Goal: Find specific page/section: Find specific page/section

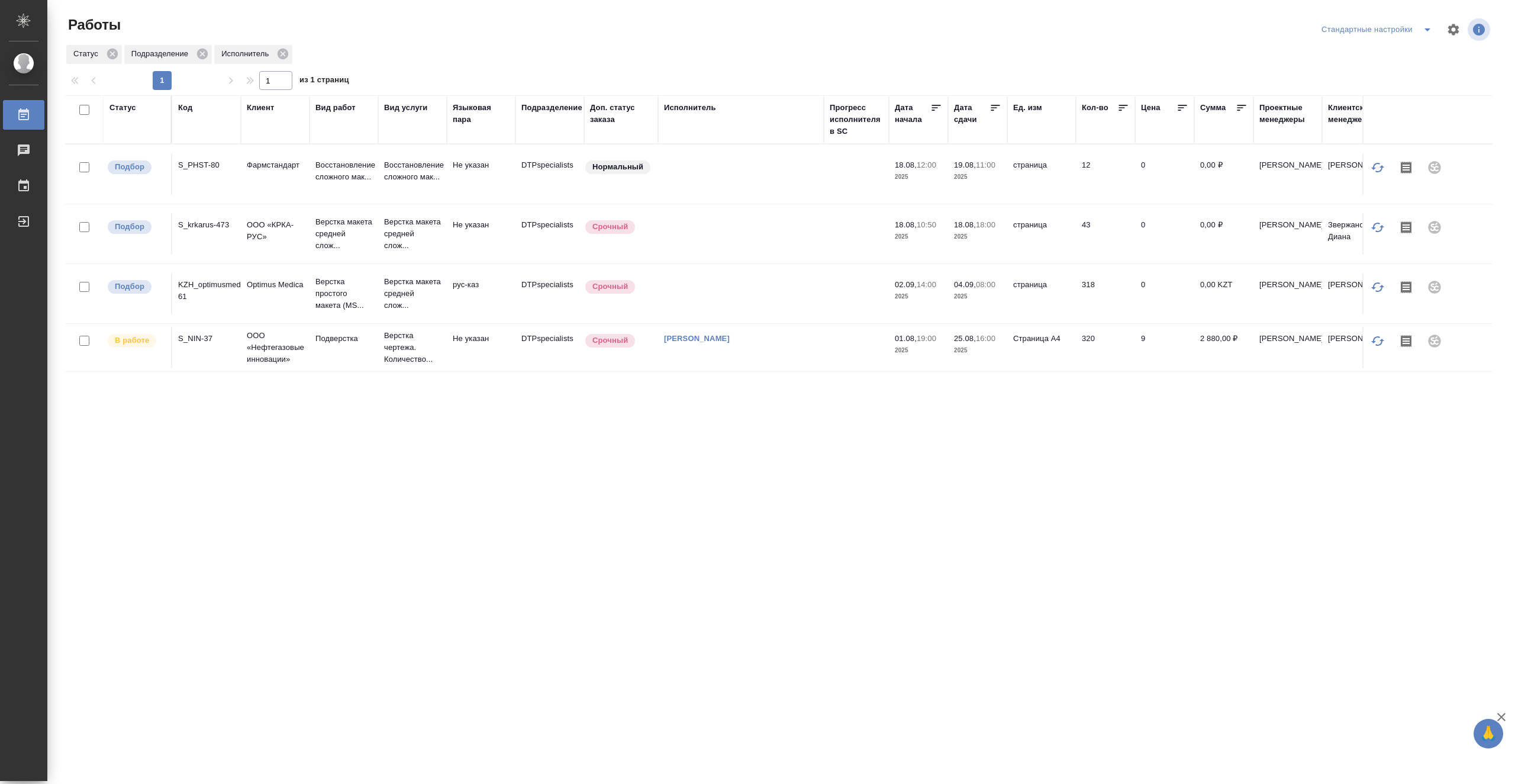
click at [750, 185] on td at bounding box center [741, 173] width 166 height 42
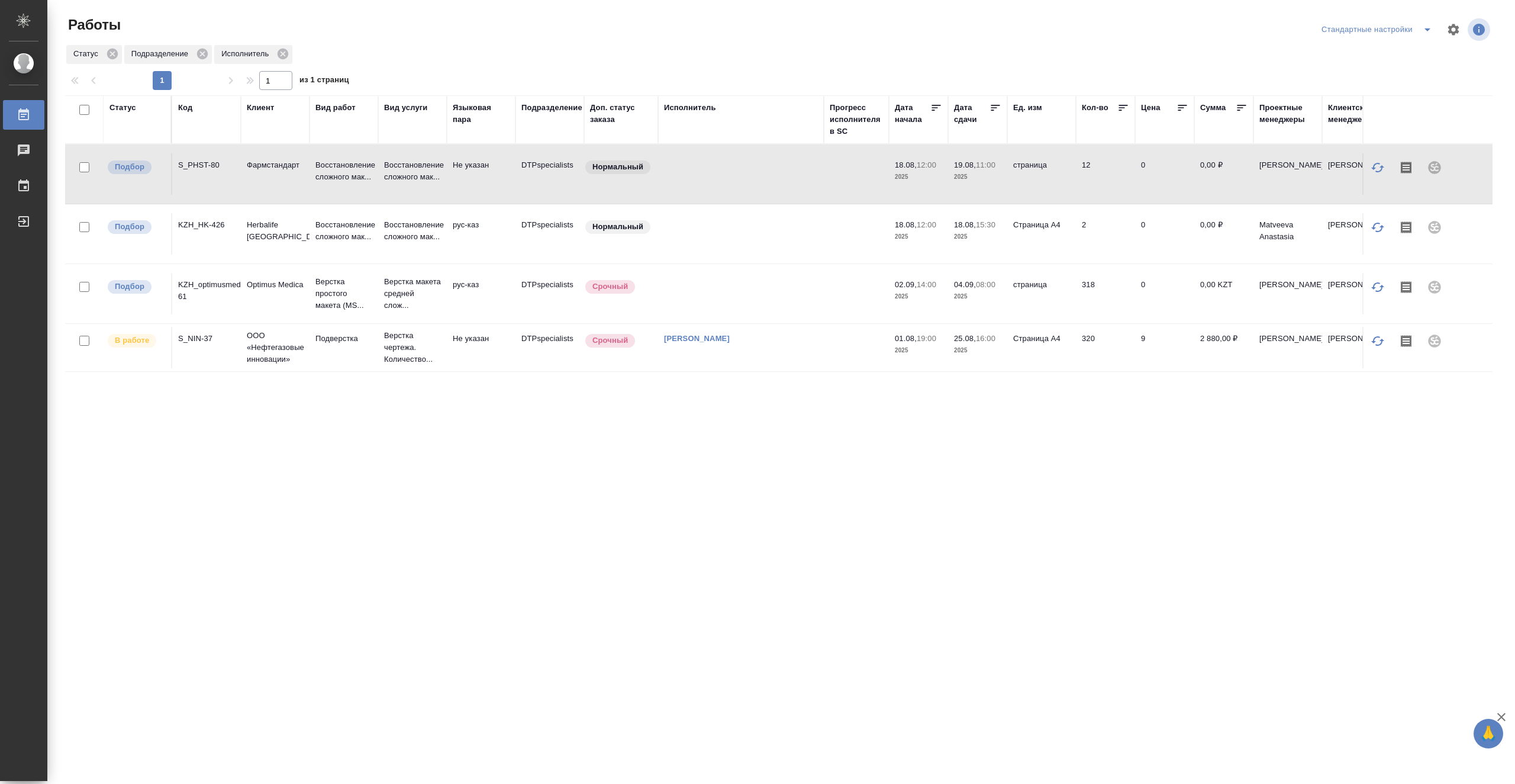
click at [768, 195] on td at bounding box center [741, 173] width 166 height 42
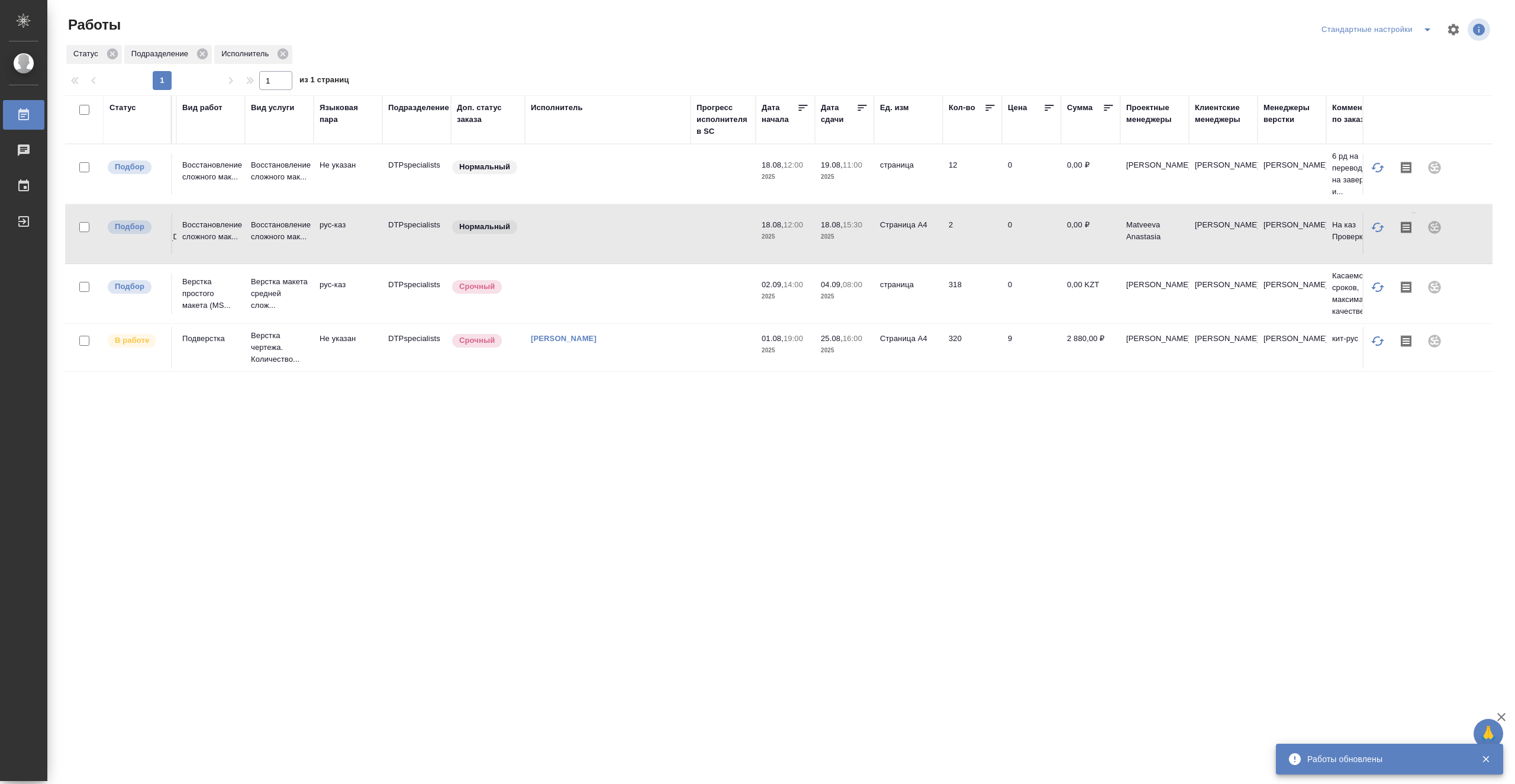
scroll to position [0, 234]
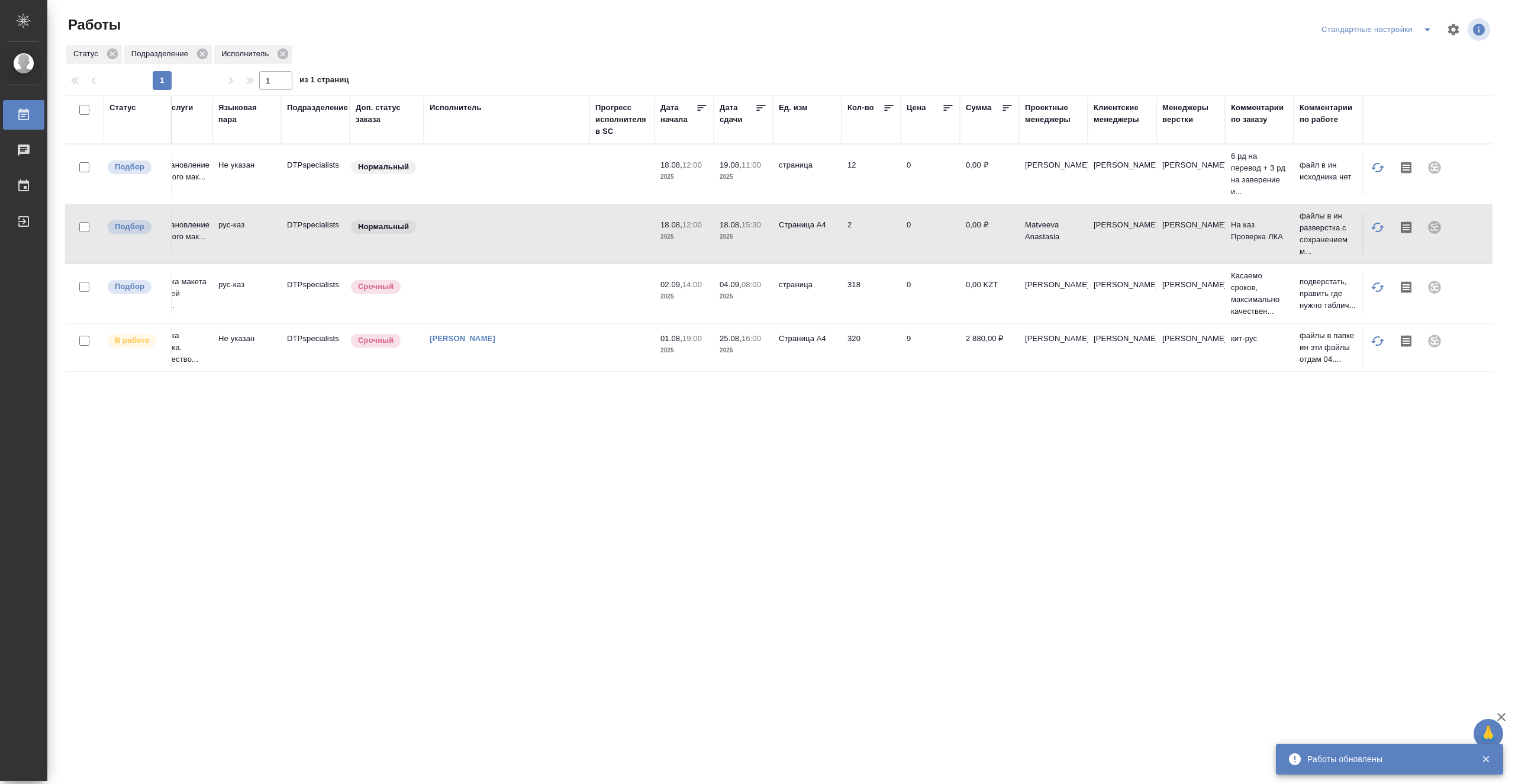
drag, startPoint x: 1004, startPoint y: 437, endPoint x: 1128, endPoint y: 435, distance: 124.0
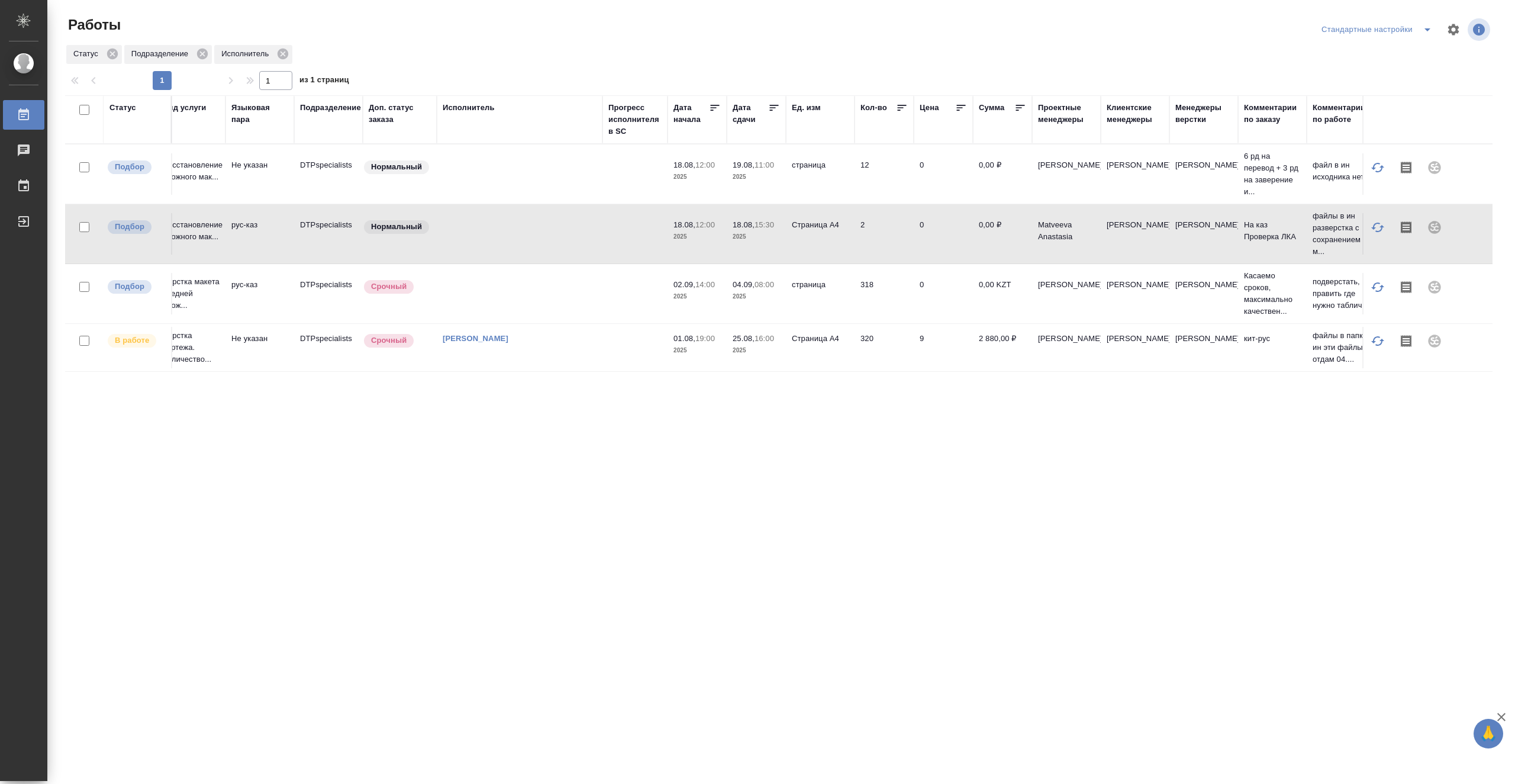
scroll to position [0, 0]
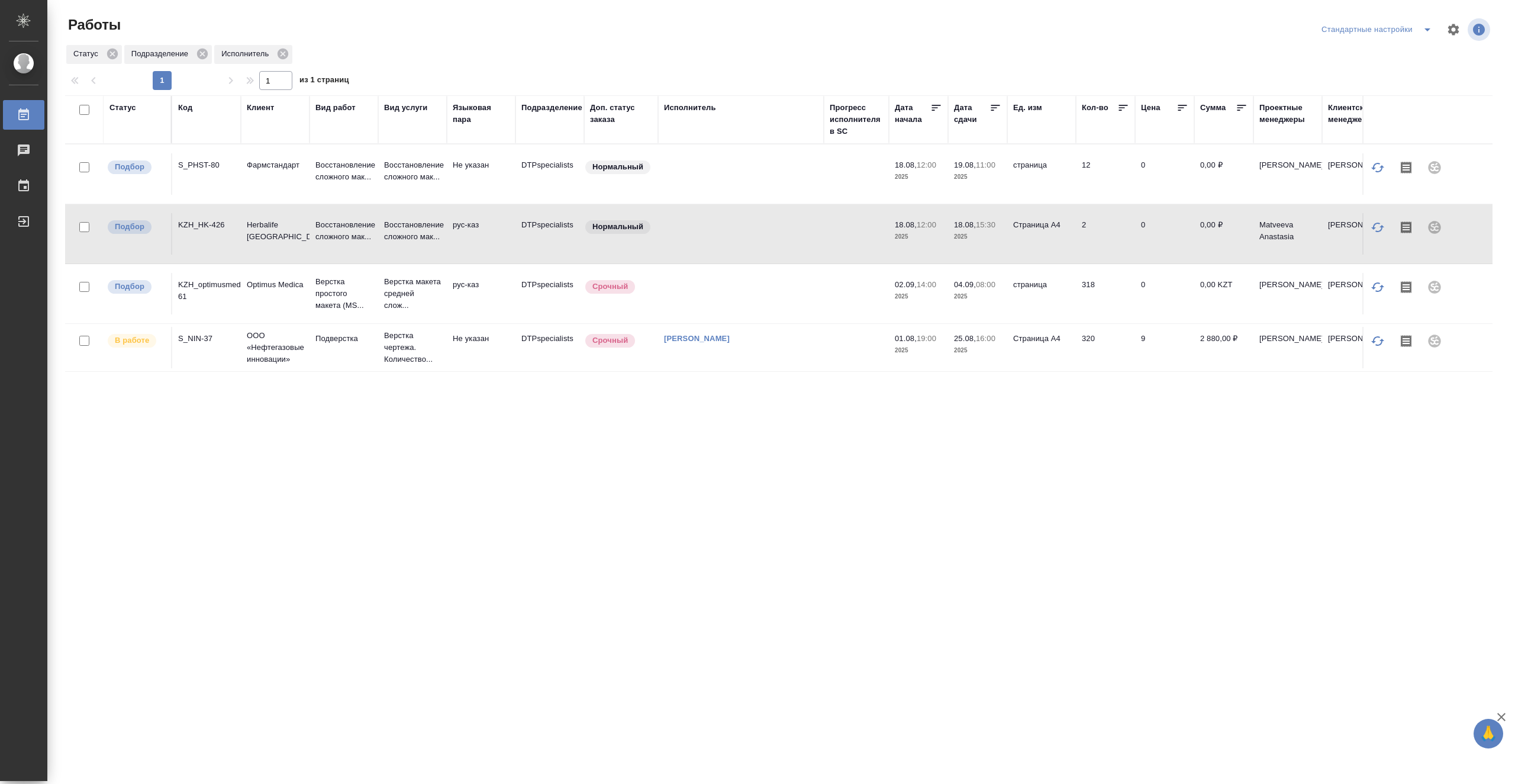
drag, startPoint x: 1272, startPoint y: 429, endPoint x: 1113, endPoint y: 424, distance: 159.1
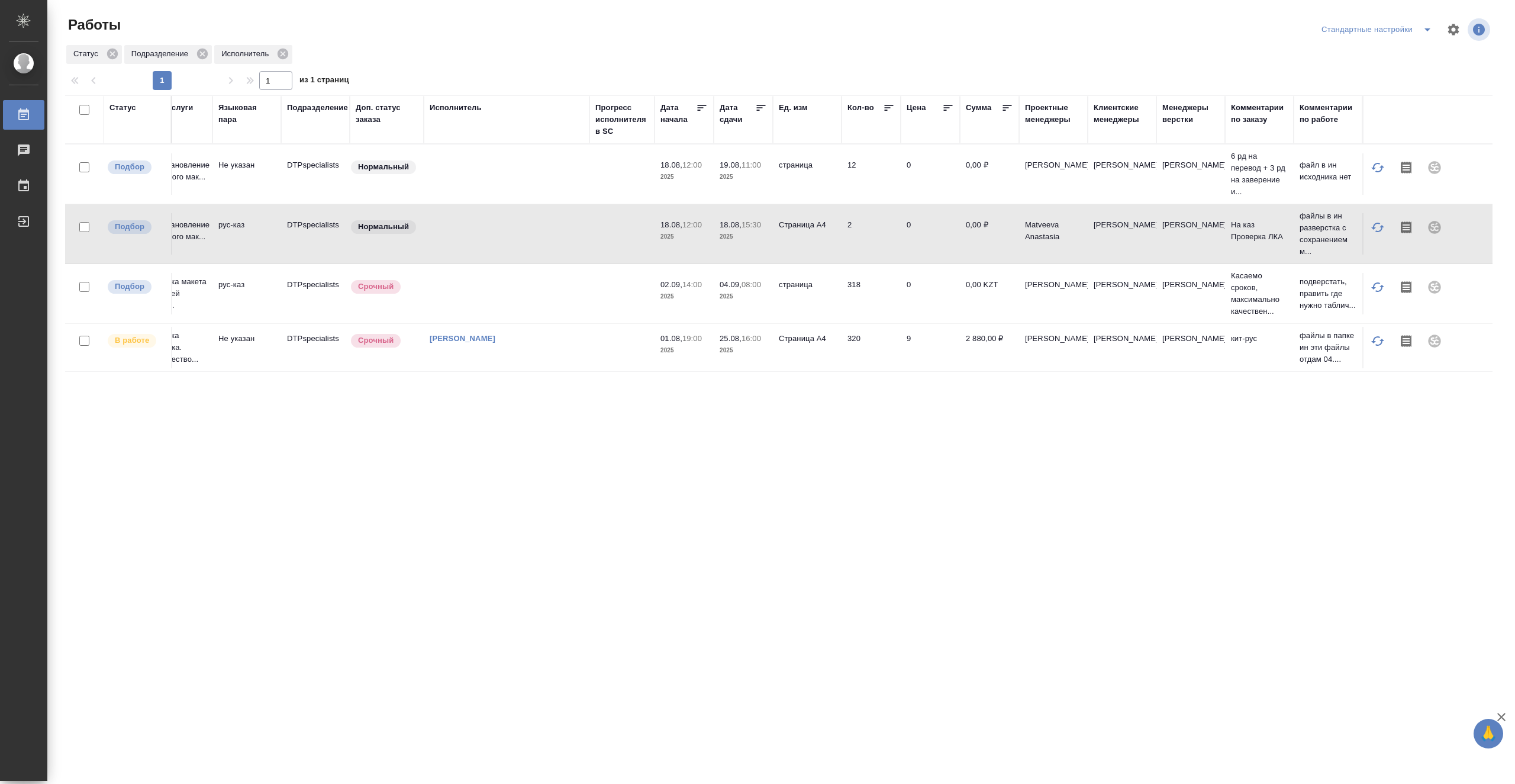
drag, startPoint x: 674, startPoint y: 401, endPoint x: 915, endPoint y: 422, distance: 241.9
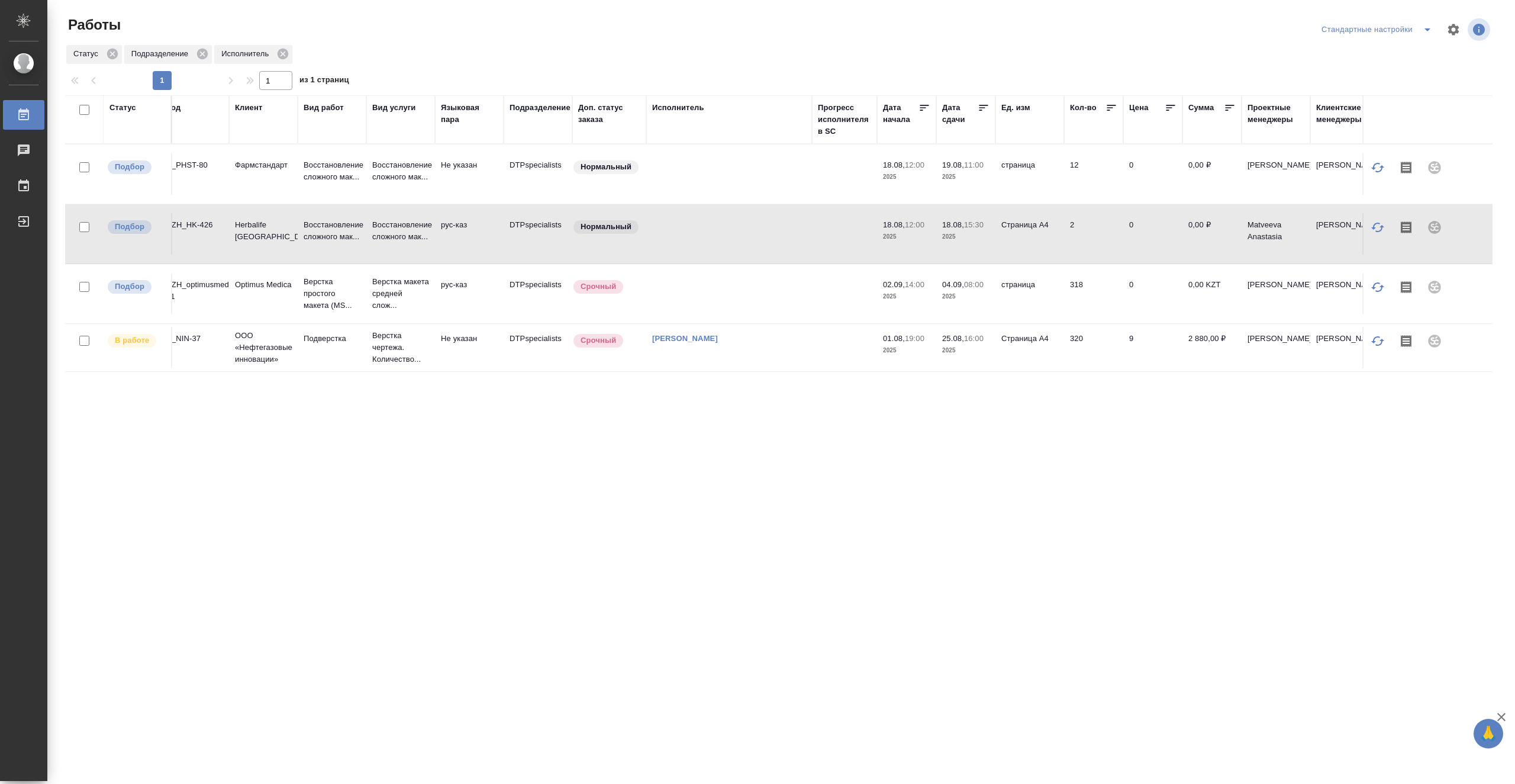
scroll to position [0, 0]
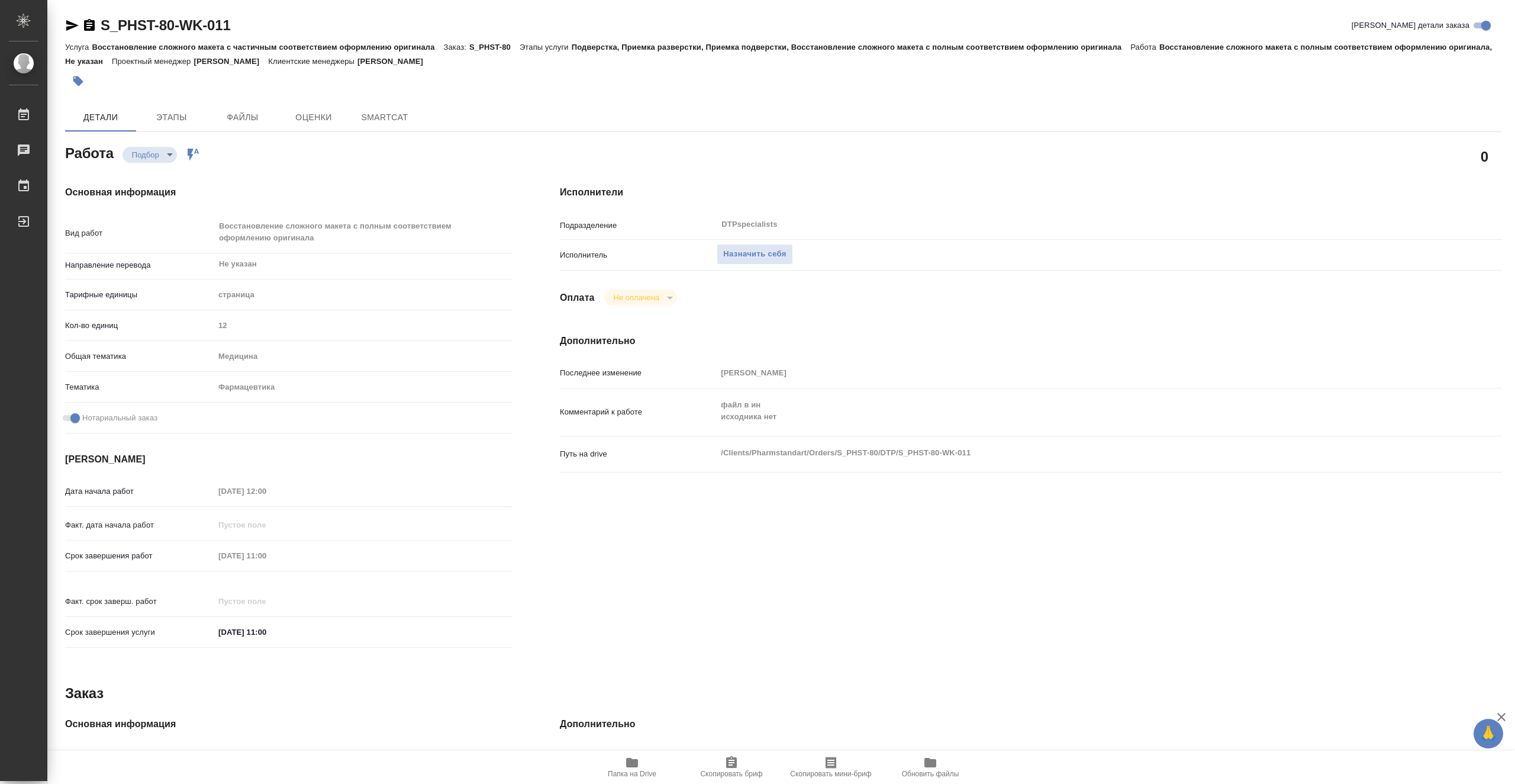
type textarea "x"
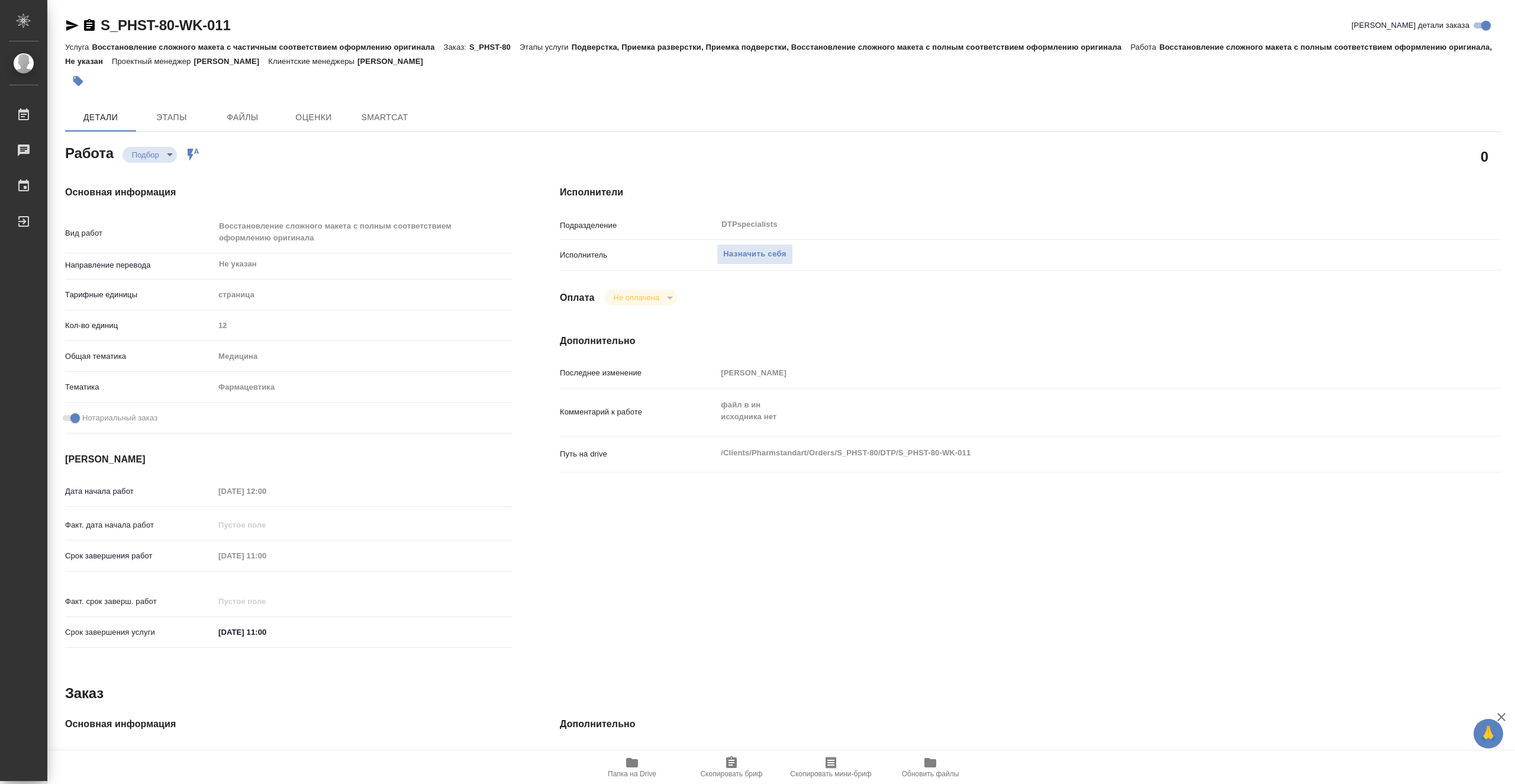
type textarea "x"
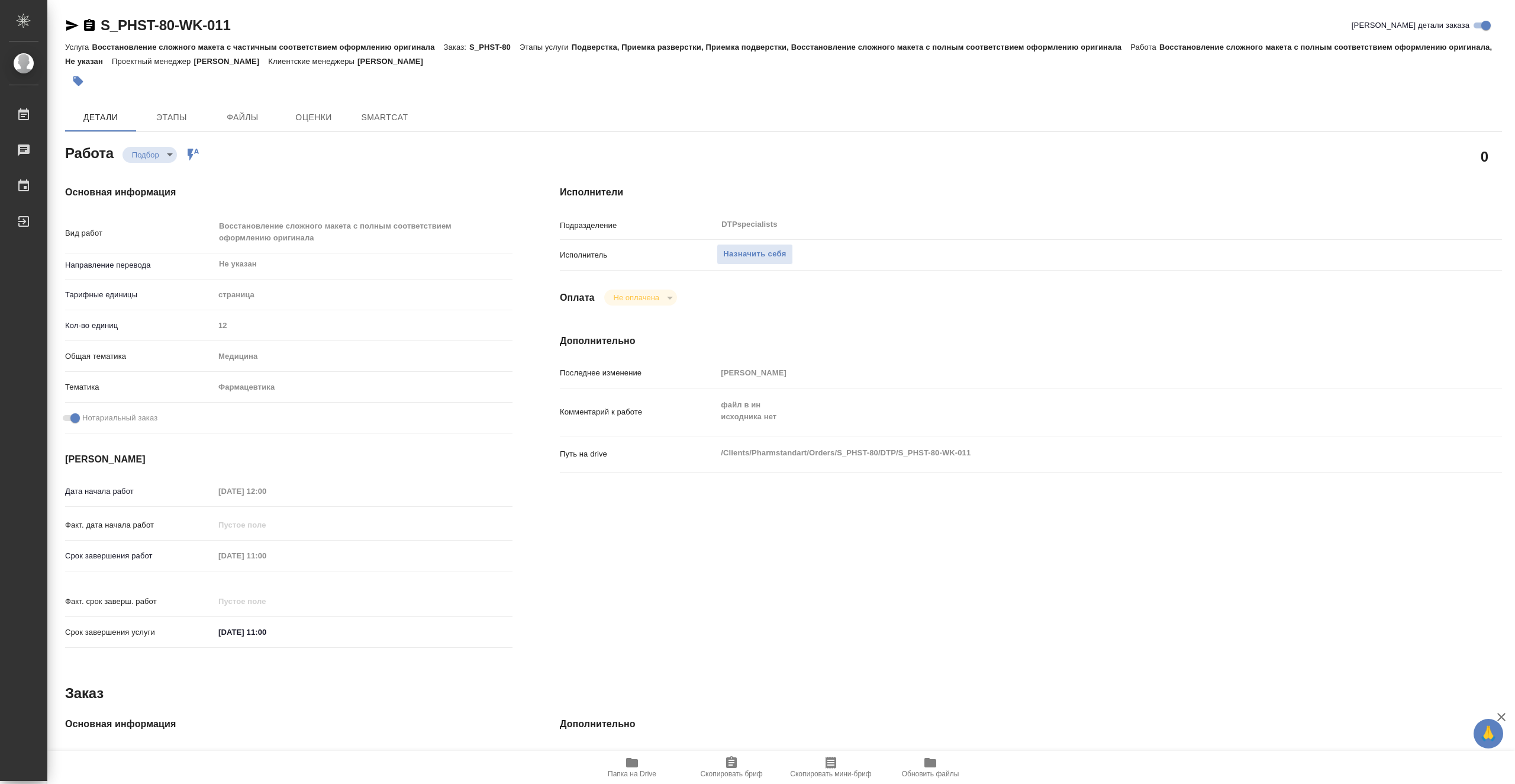
type textarea "x"
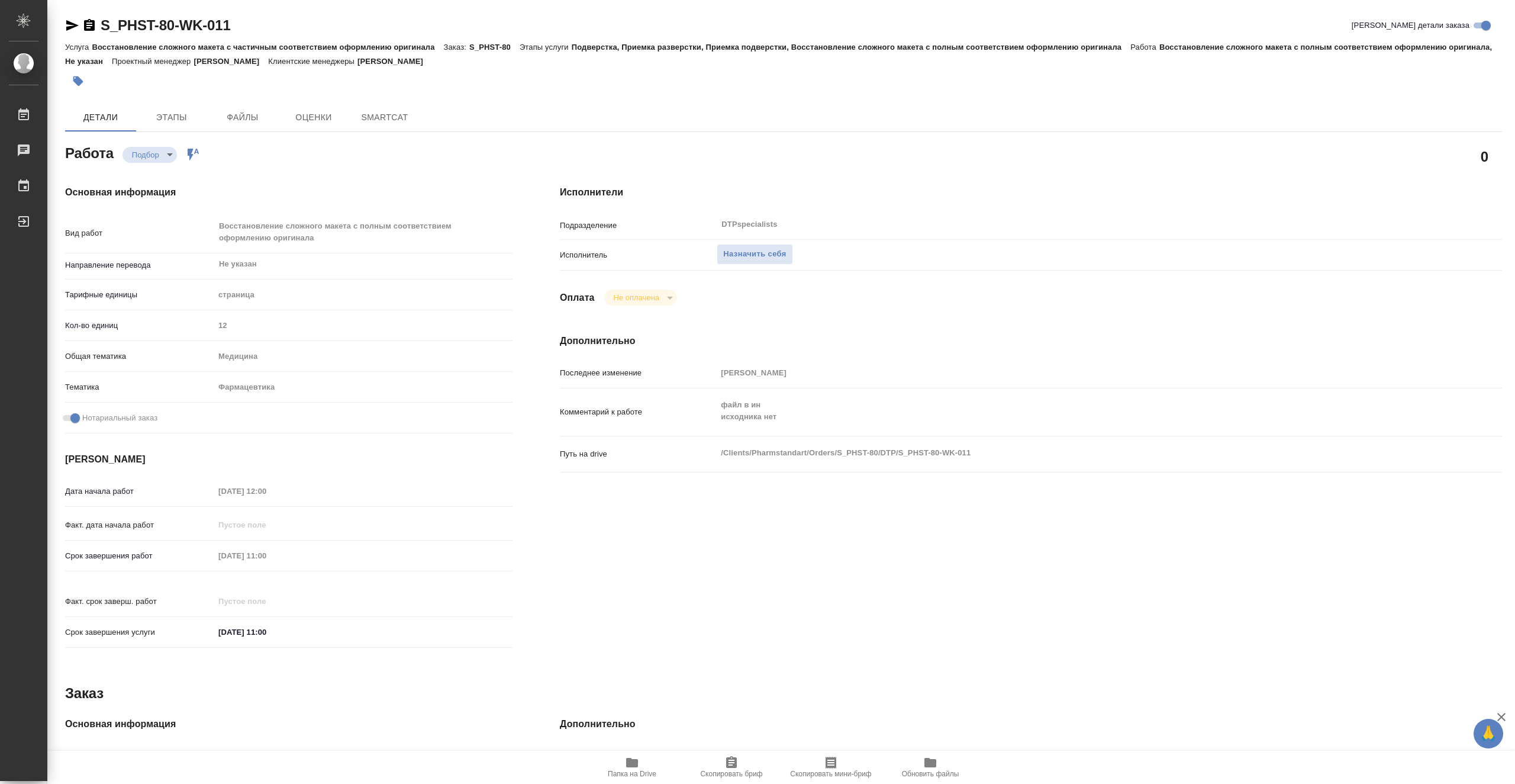
type textarea "x"
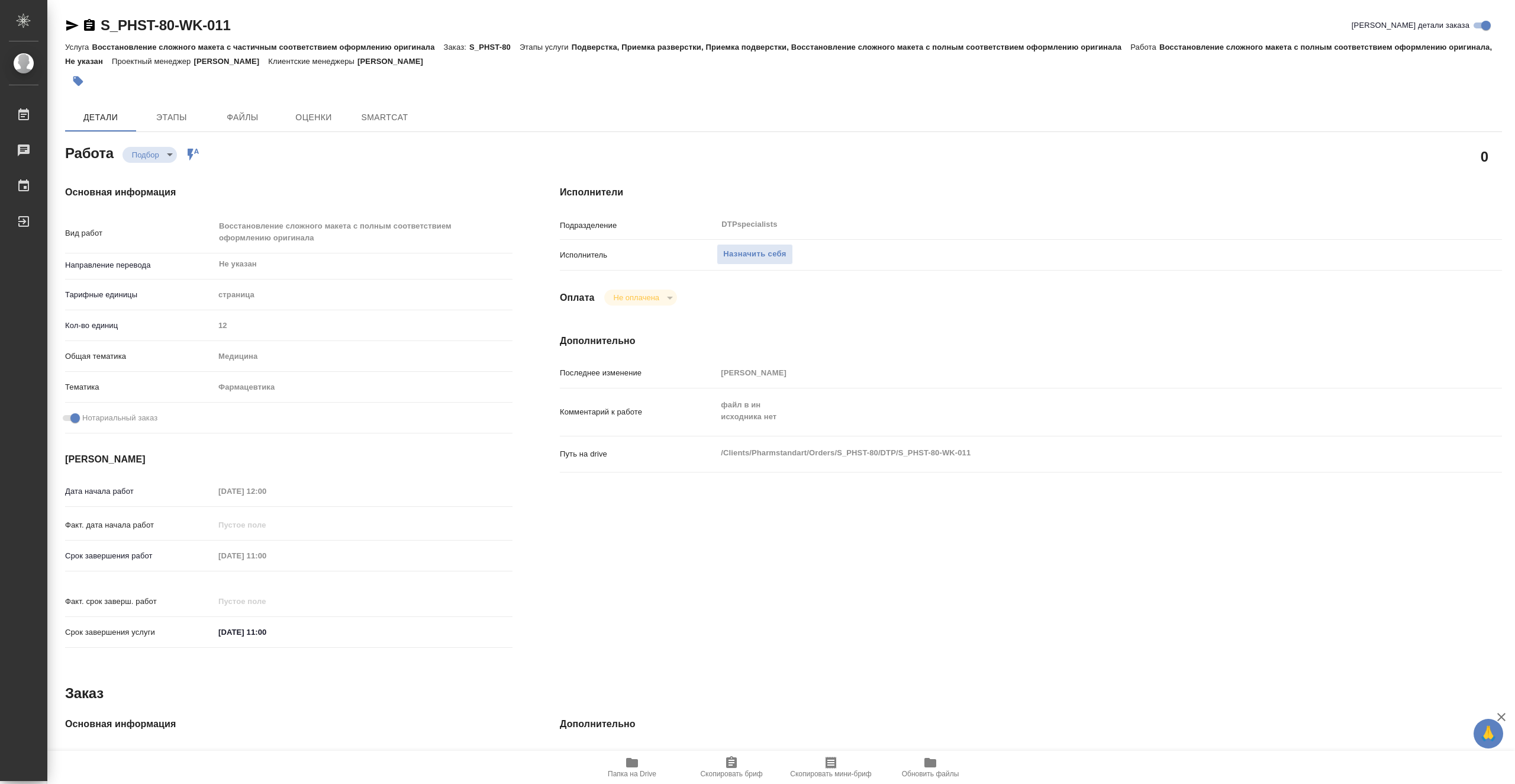
type textarea "x"
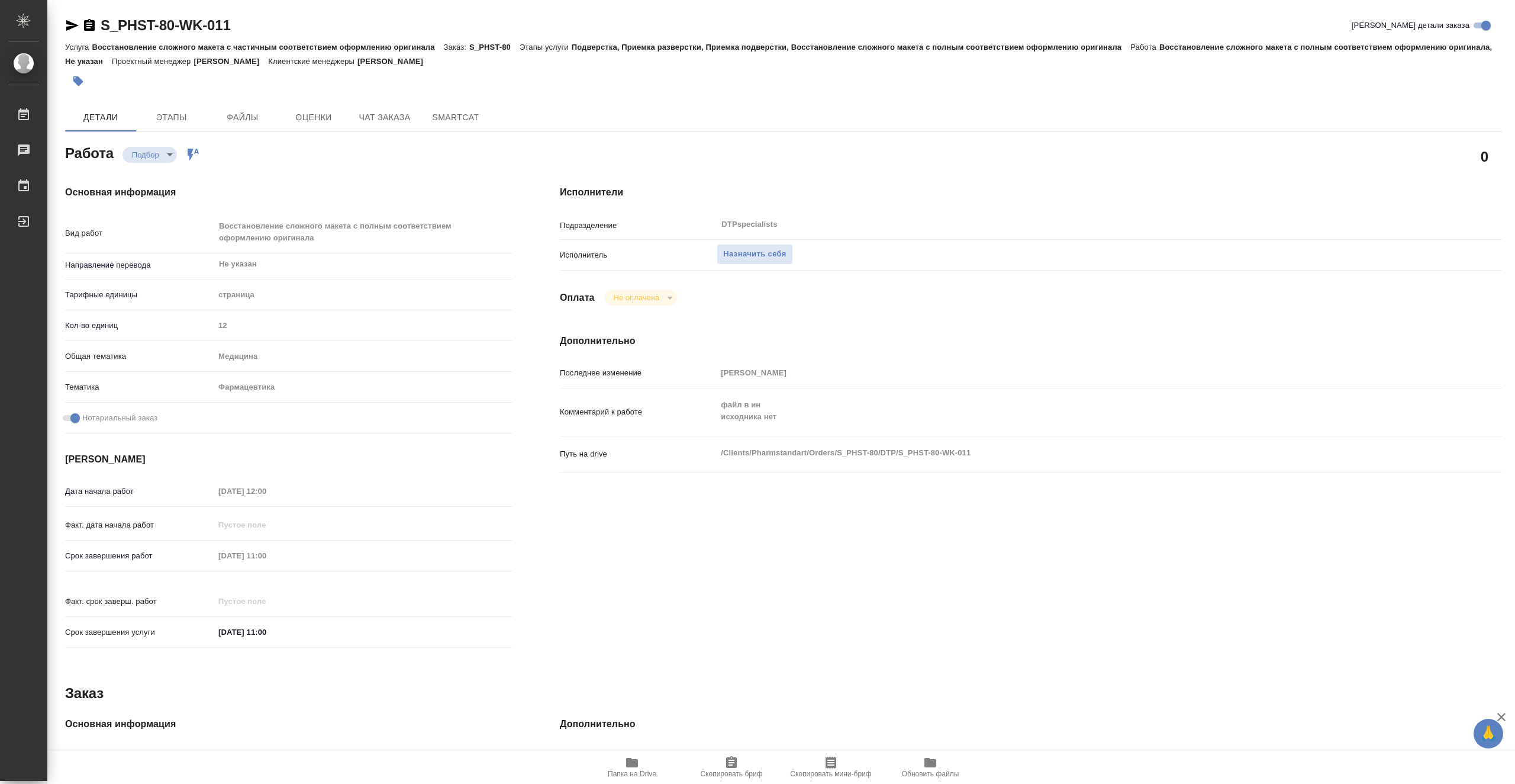
type textarea "x"
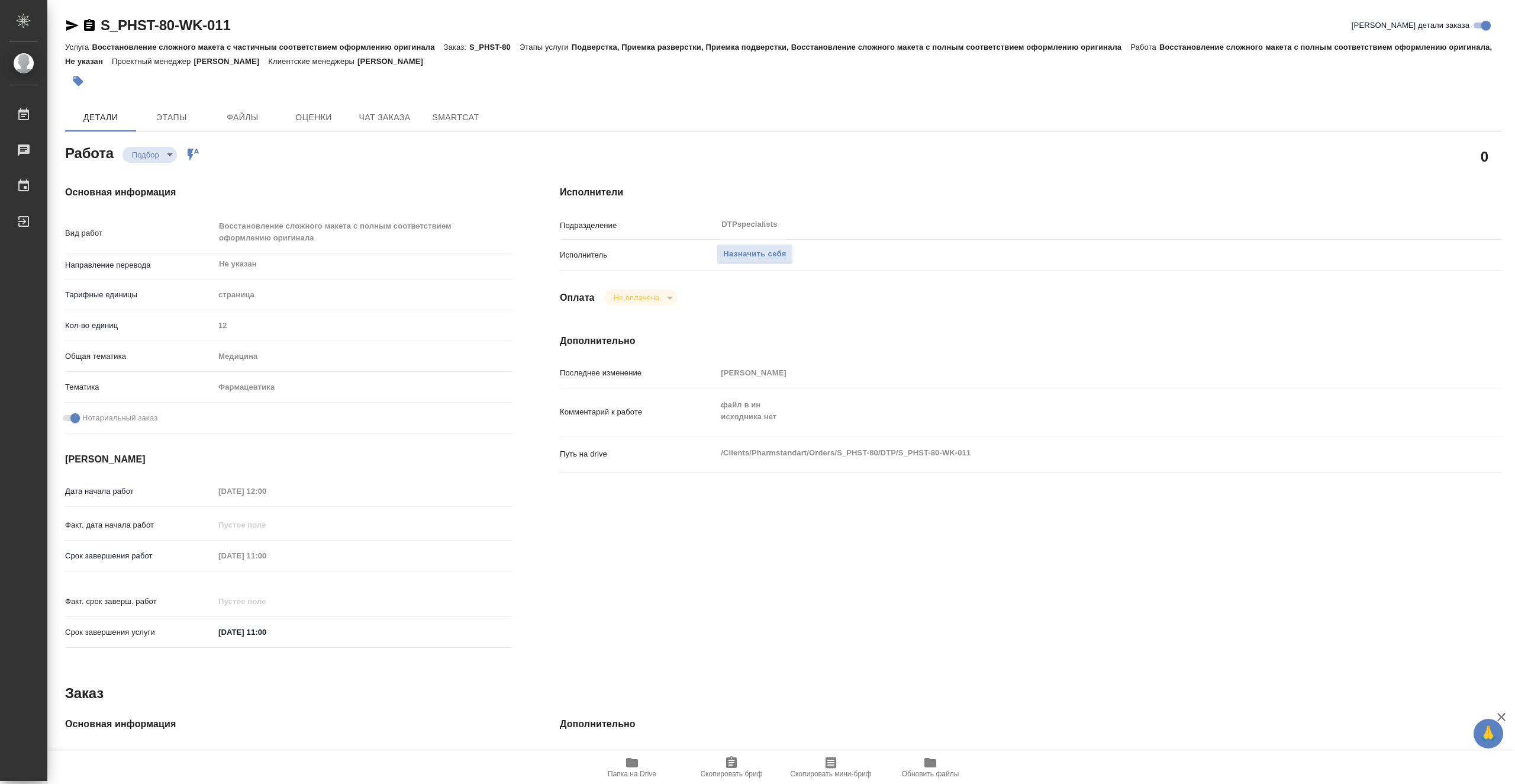
type textarea "x"
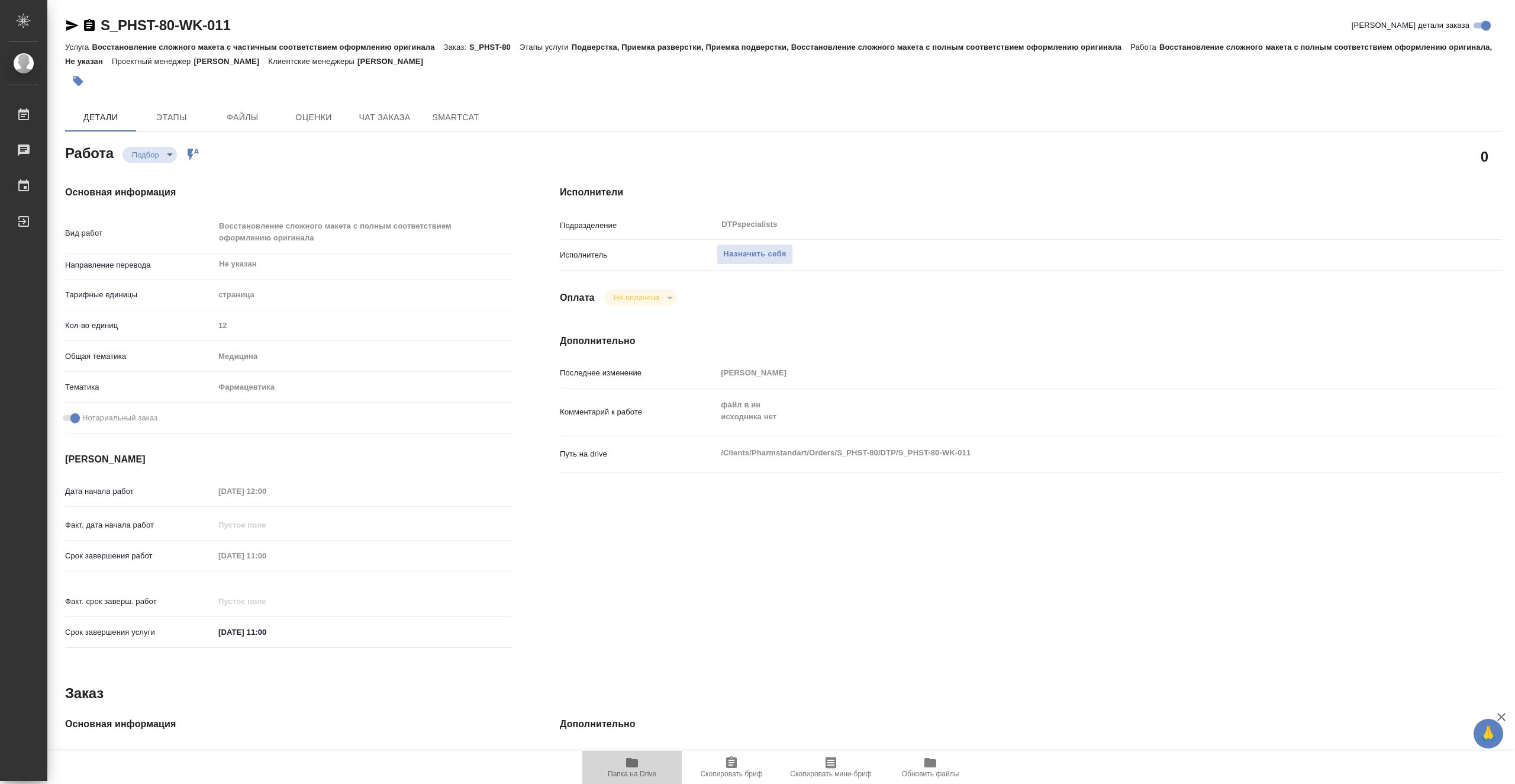
click at [645, 764] on span "Папка на Drive" at bounding box center [632, 766] width 85 height 22
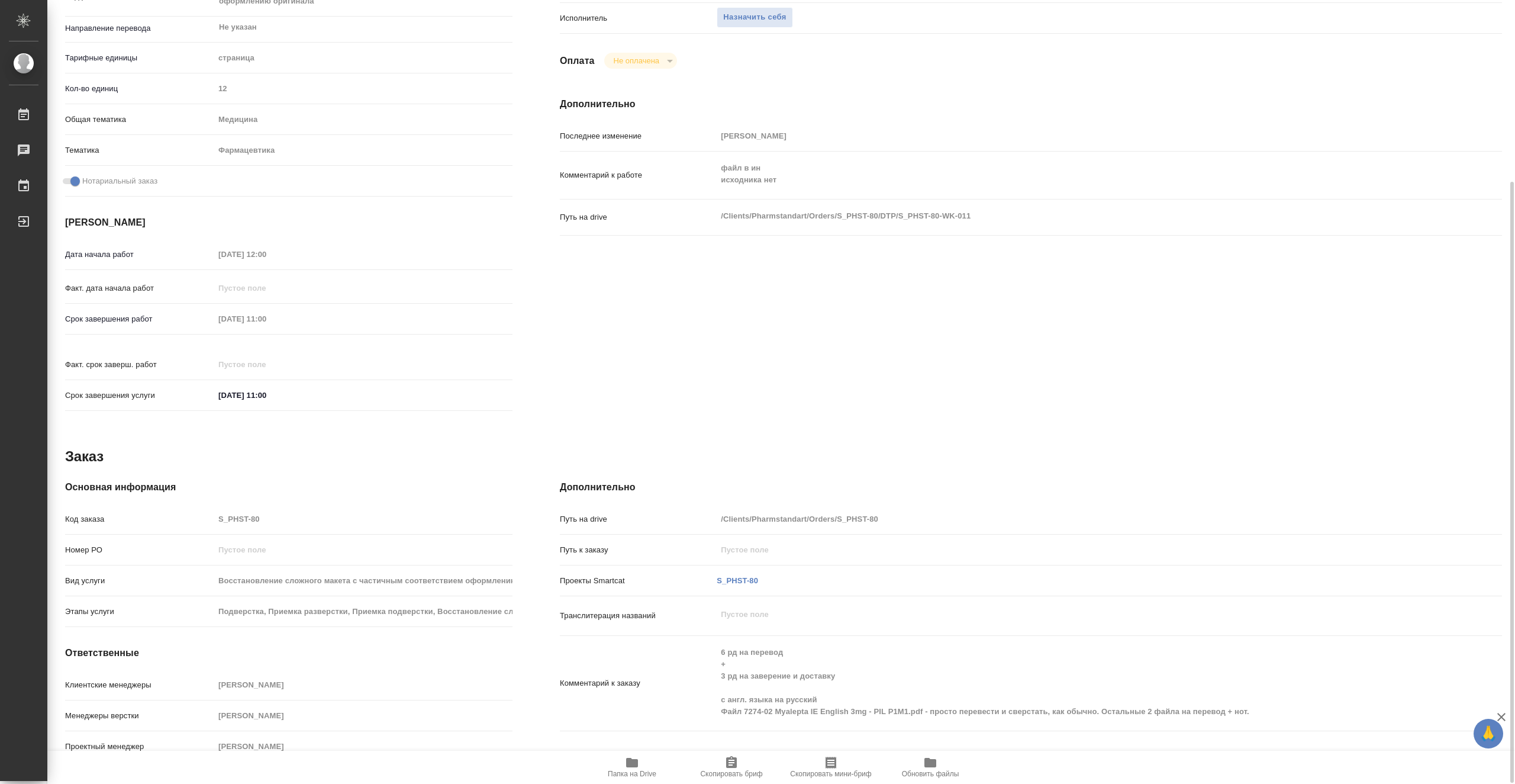
scroll to position [238, 0]
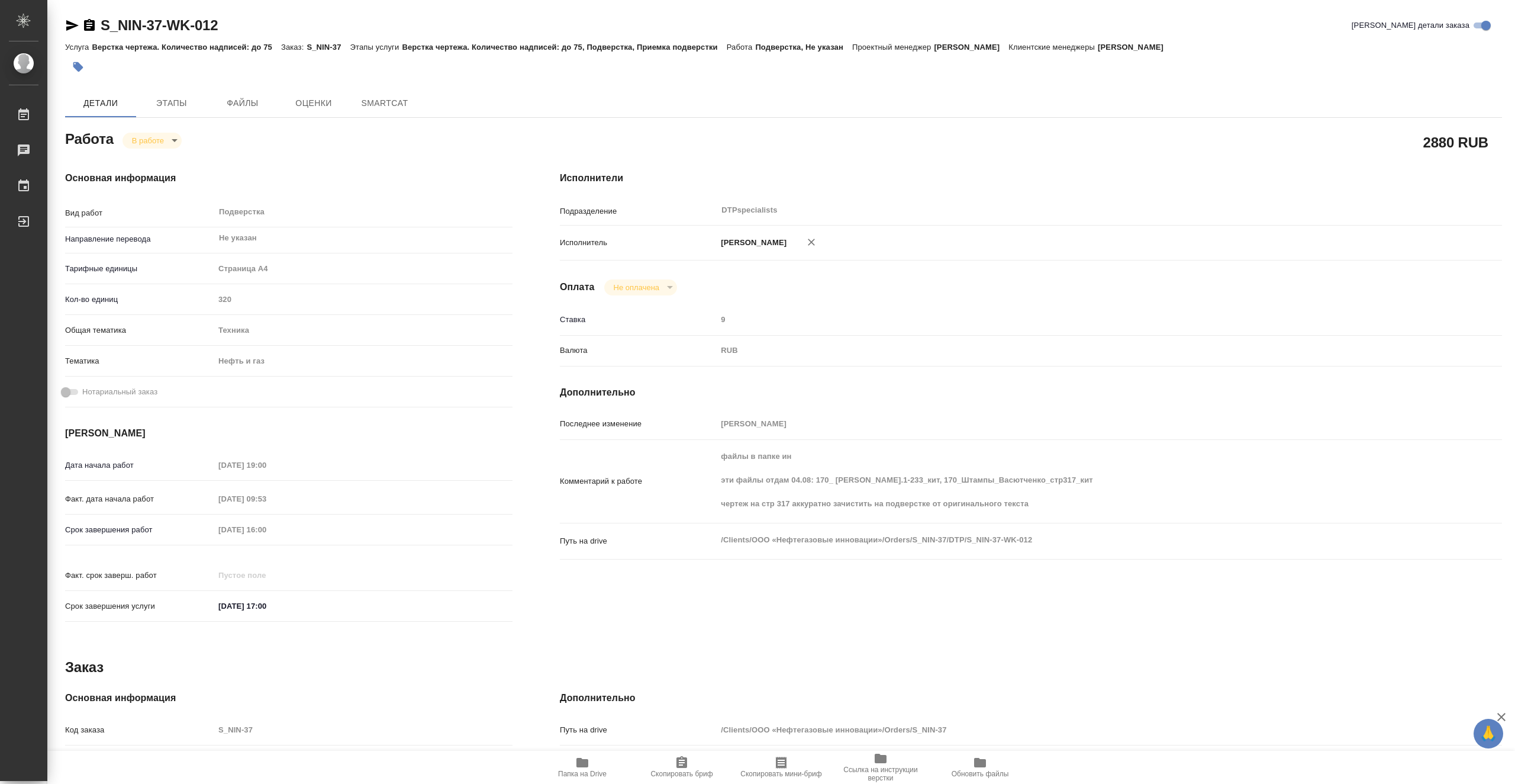
type textarea "x"
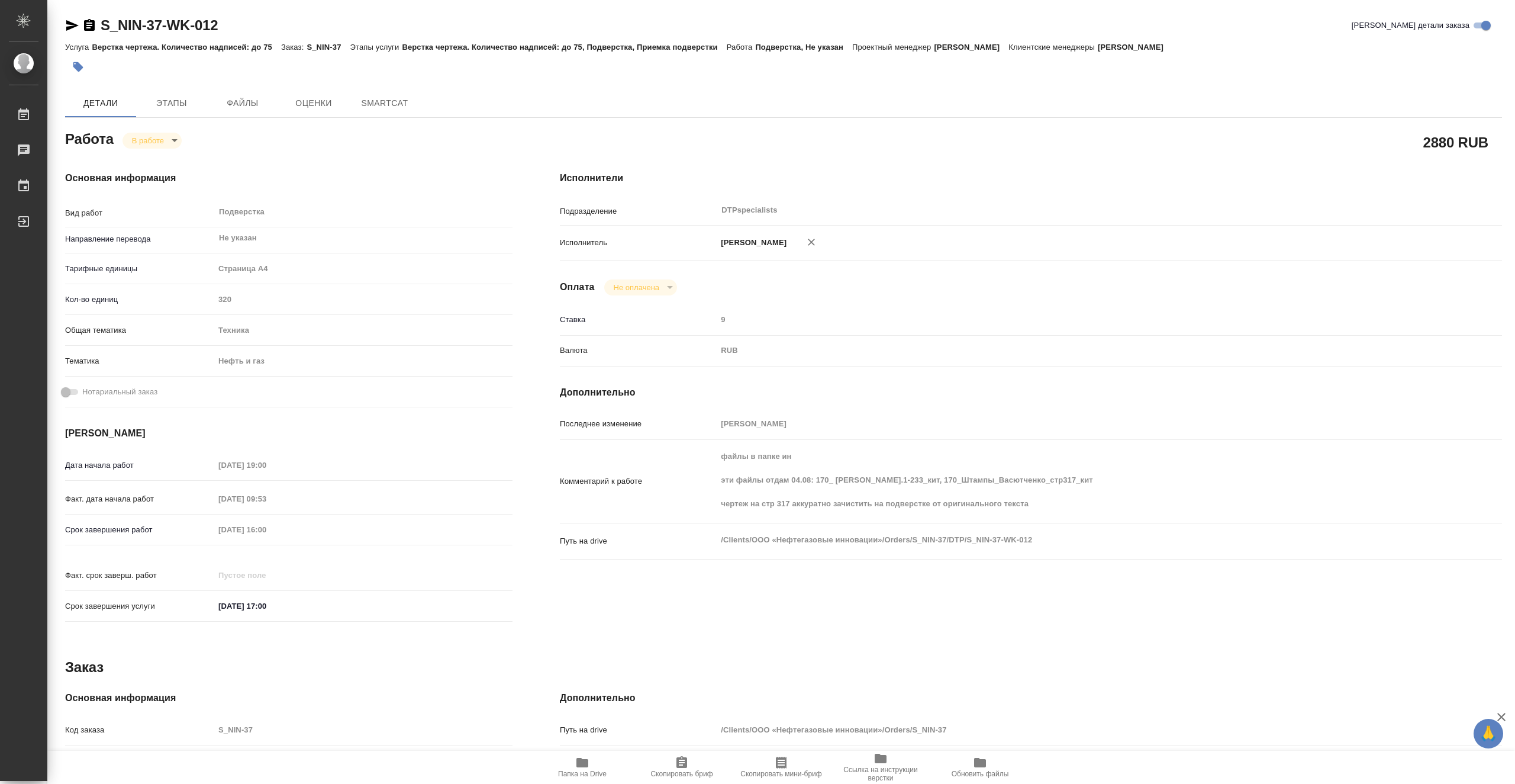
type textarea "x"
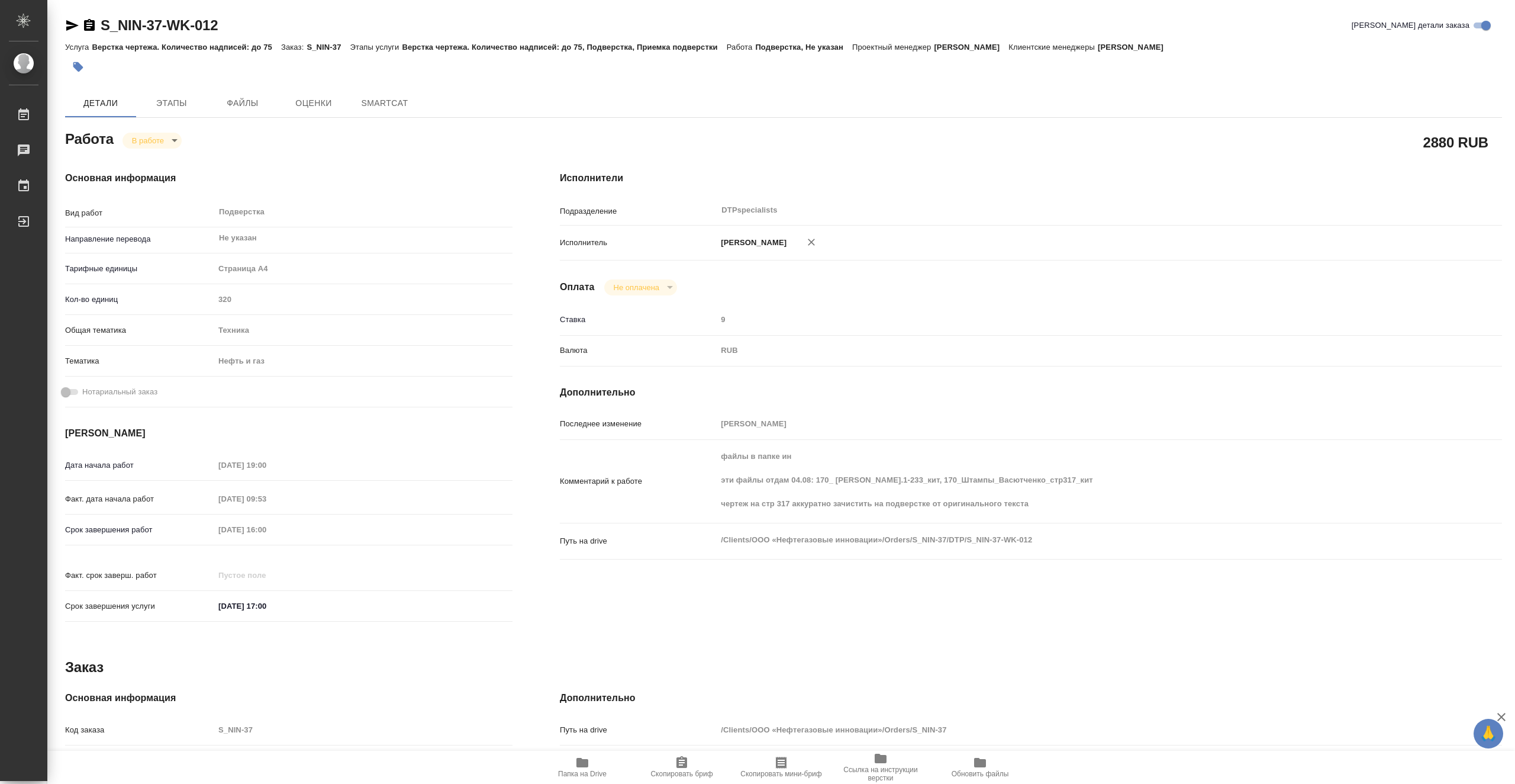
type textarea "x"
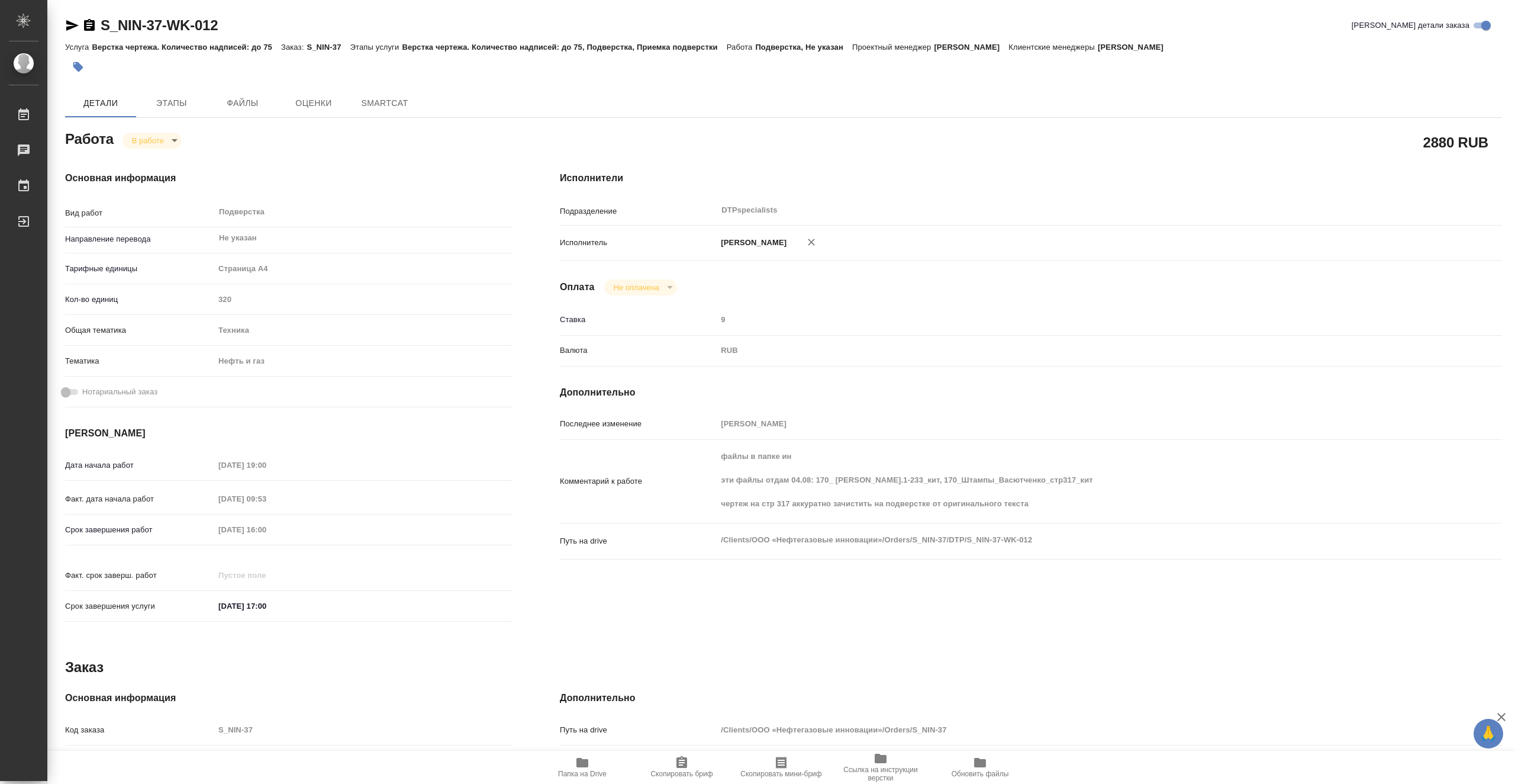
type textarea "x"
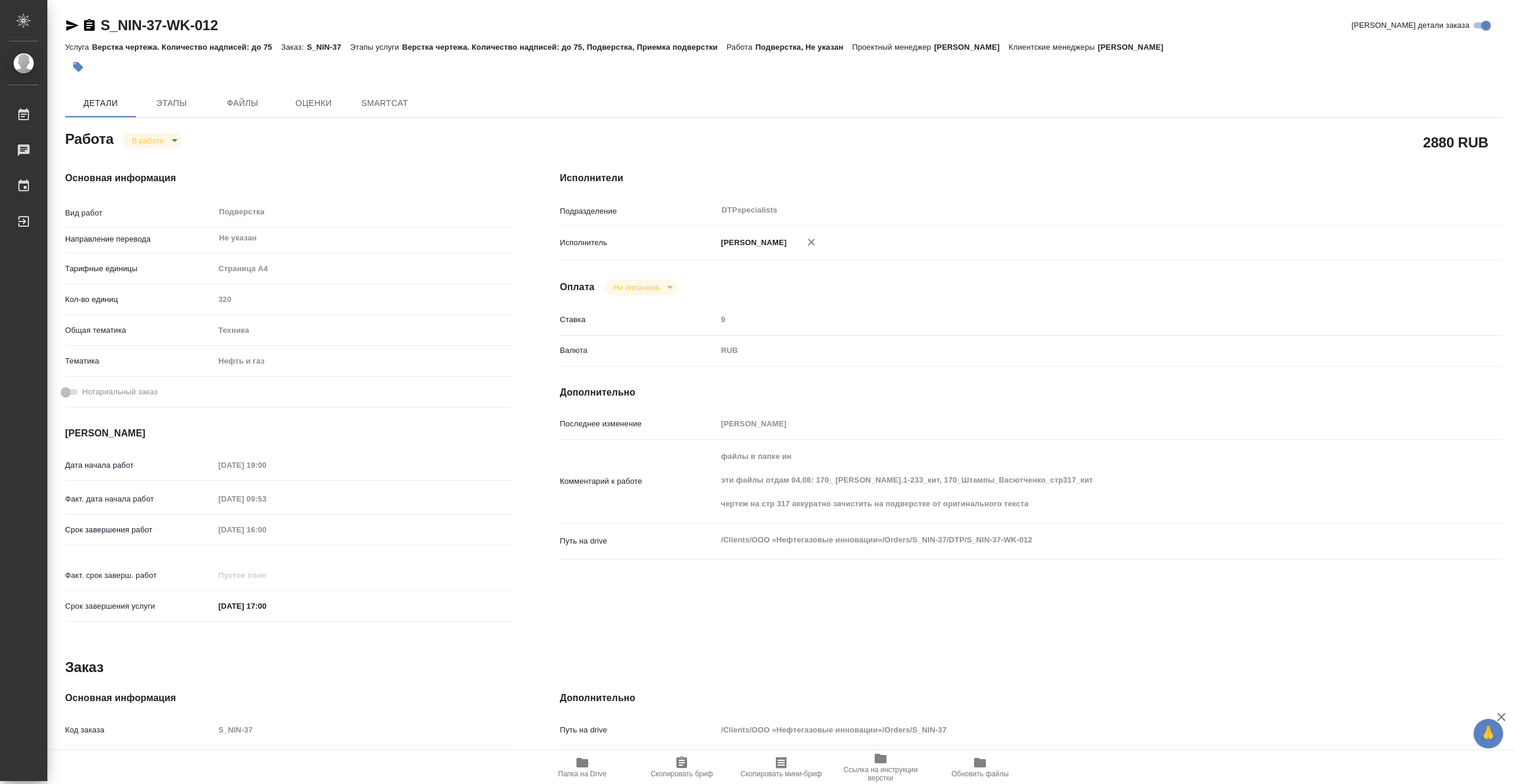
type textarea "x"
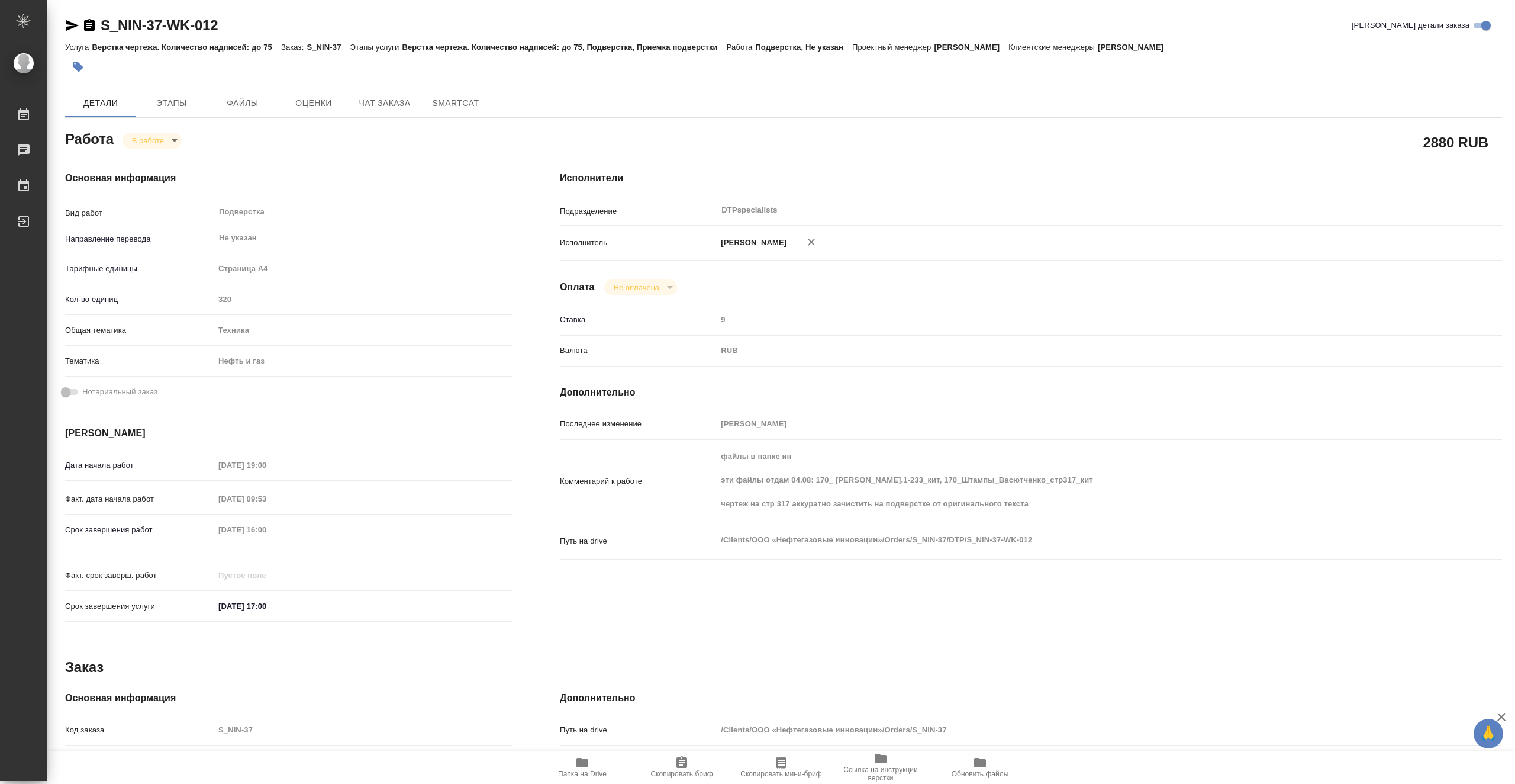
type textarea "x"
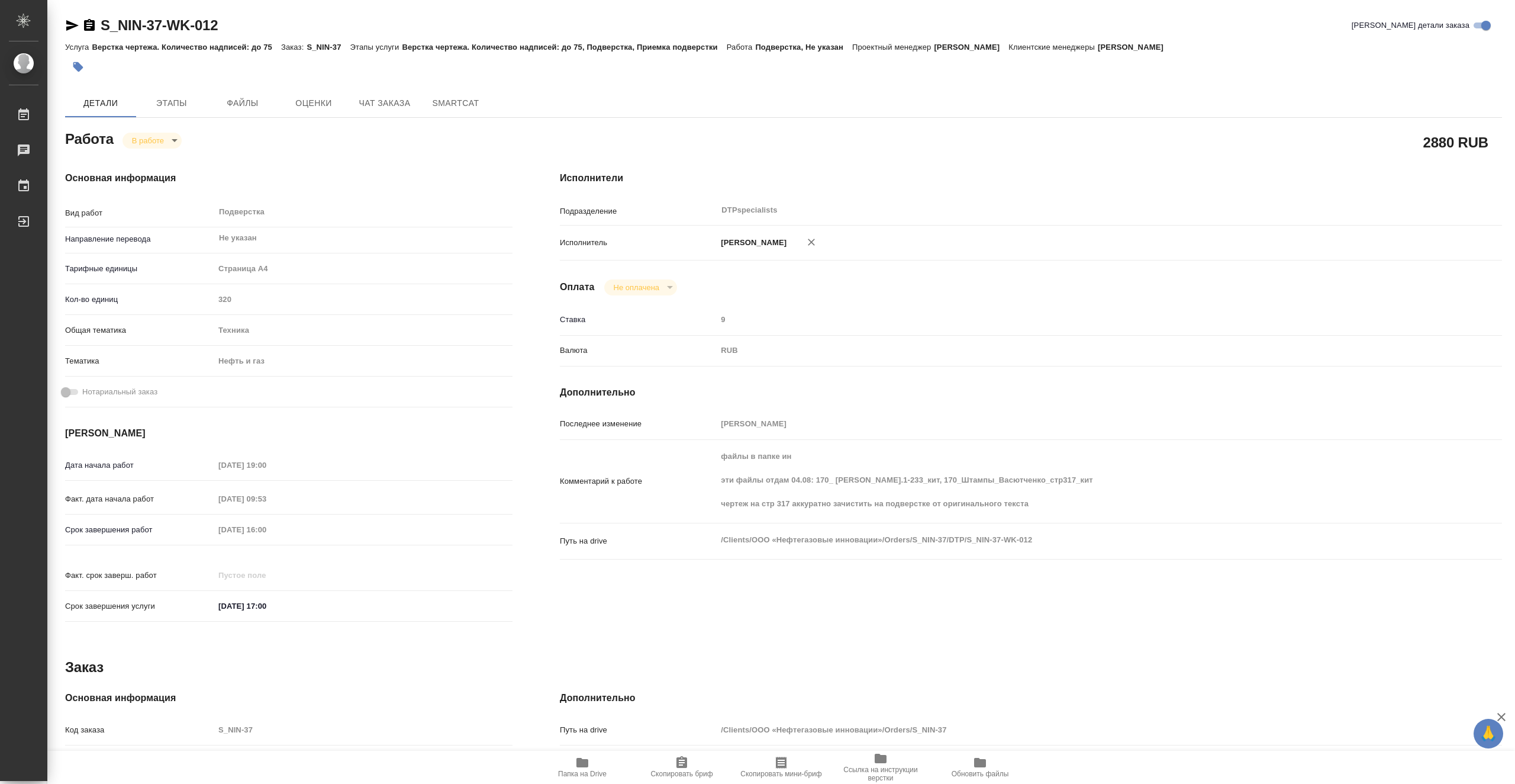
type textarea "x"
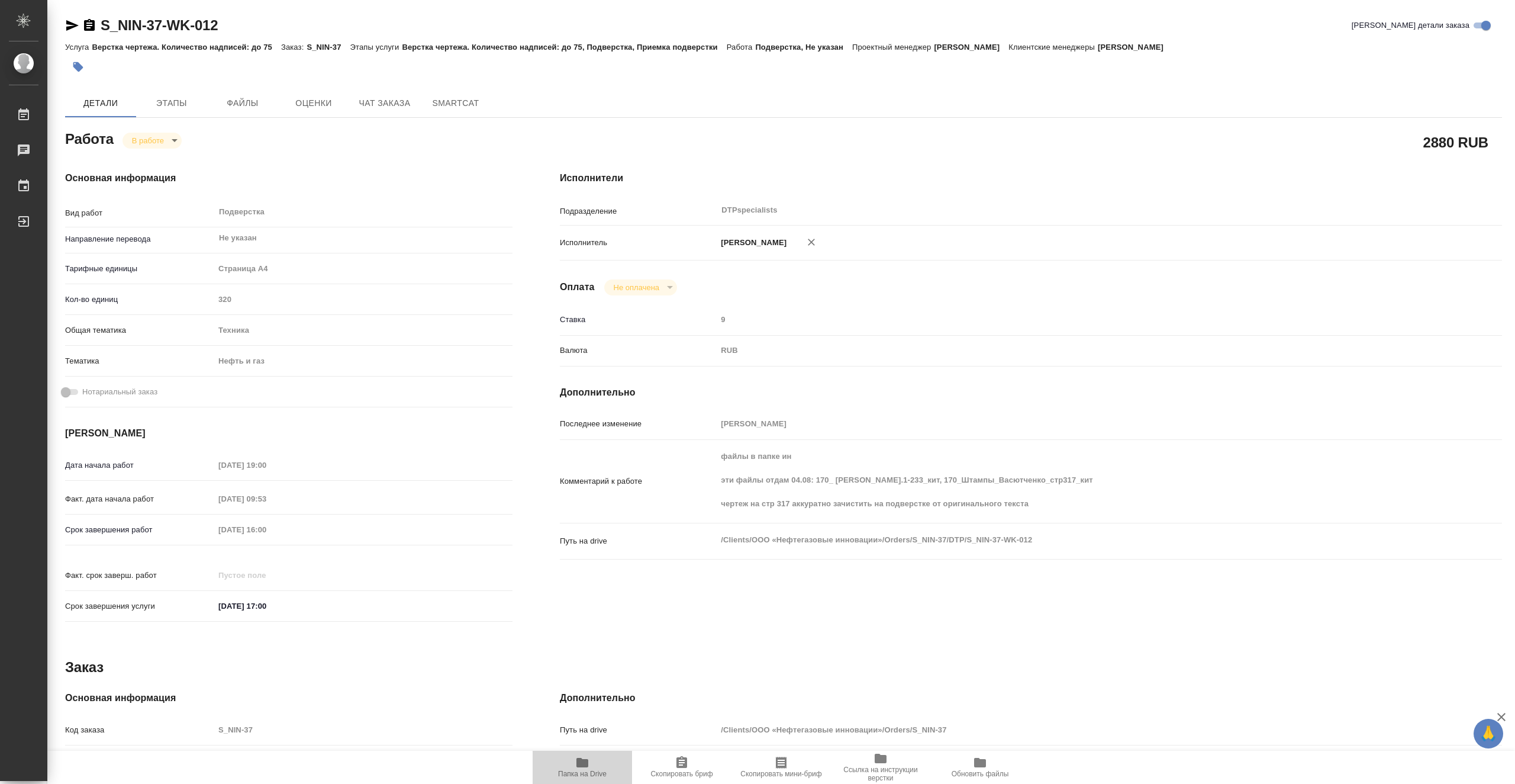
click at [583, 774] on span "Папка на Drive" at bounding box center [582, 773] width 48 height 8
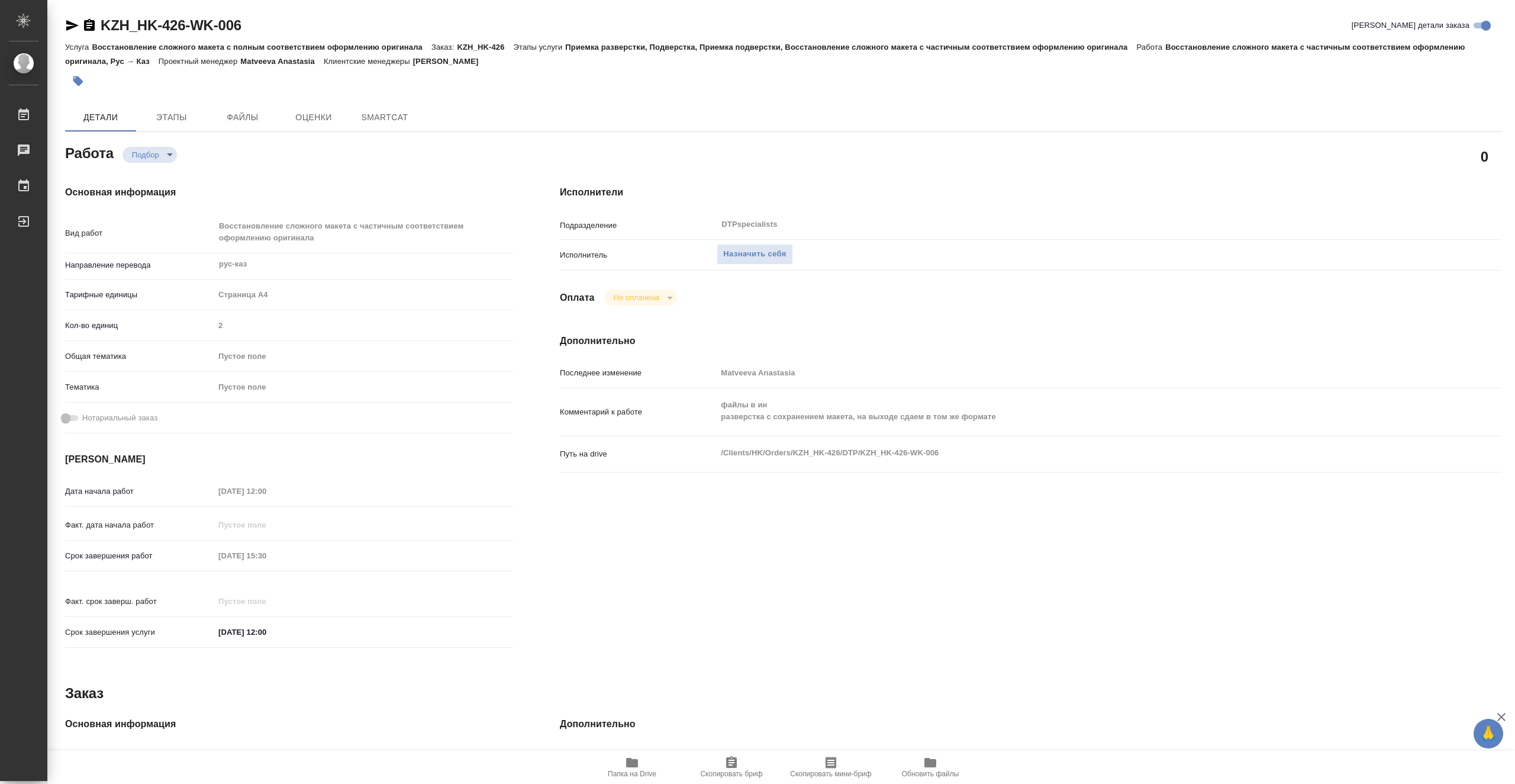
type textarea "x"
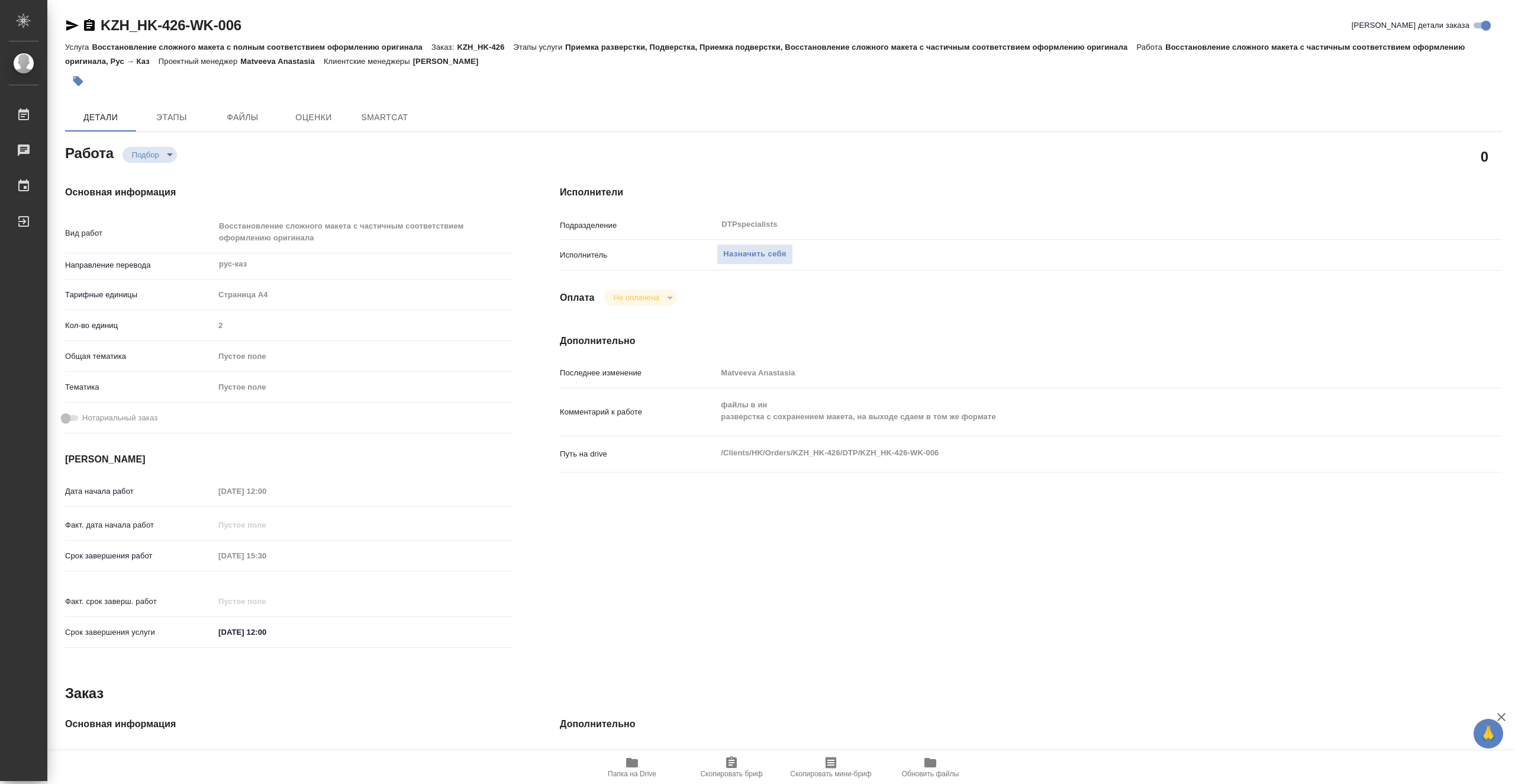
type textarea "x"
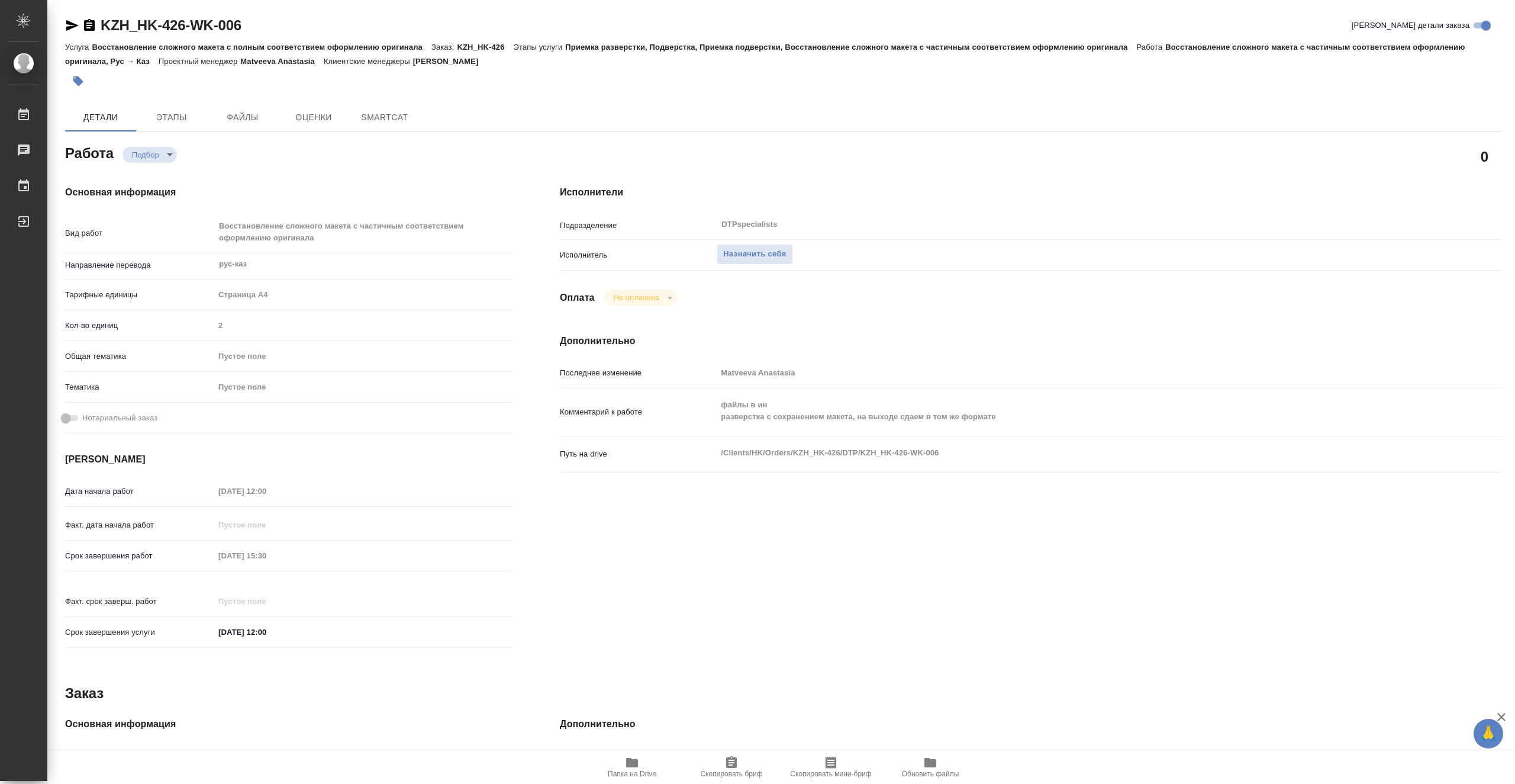
type textarea "x"
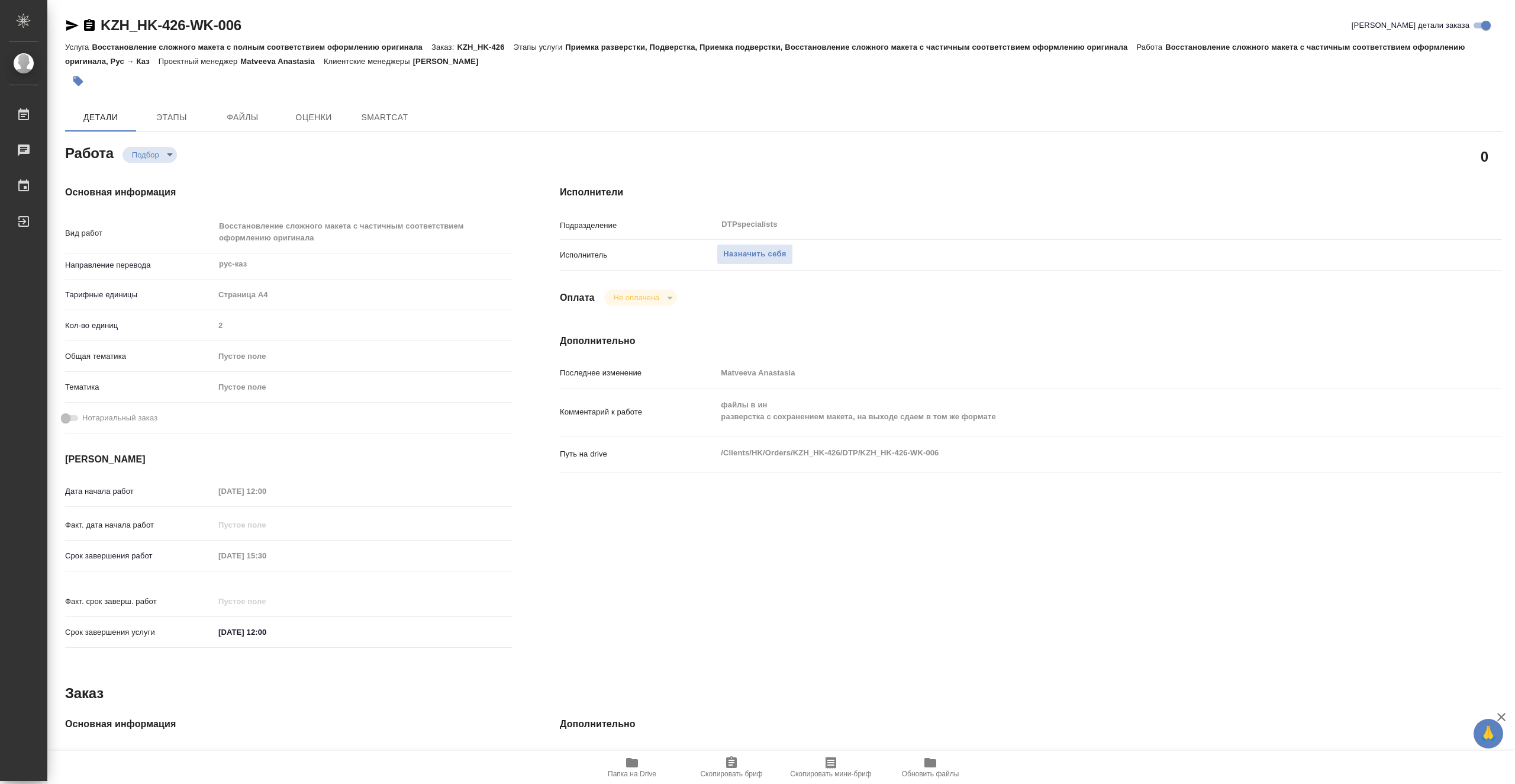
type textarea "x"
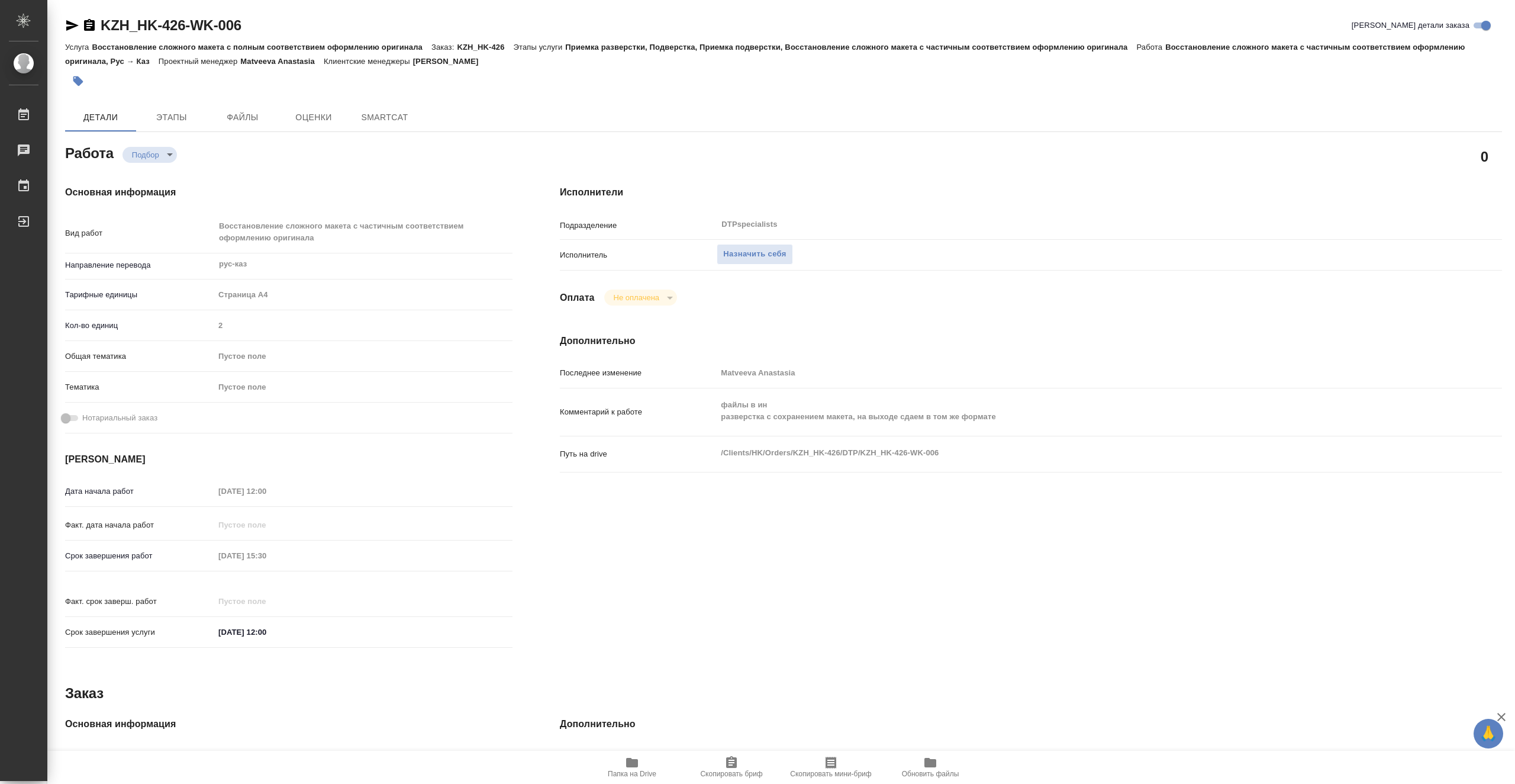
type textarea "x"
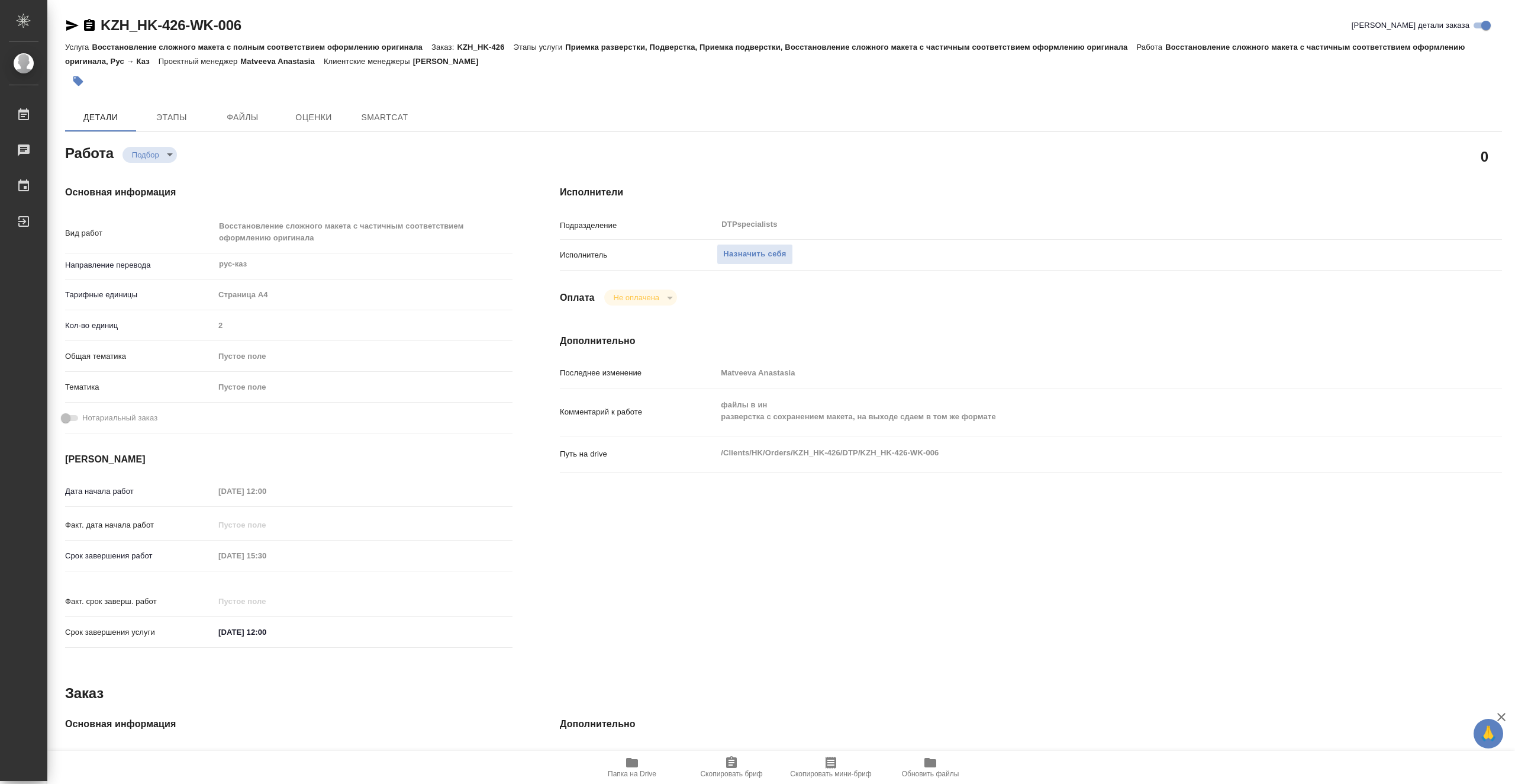
type textarea "x"
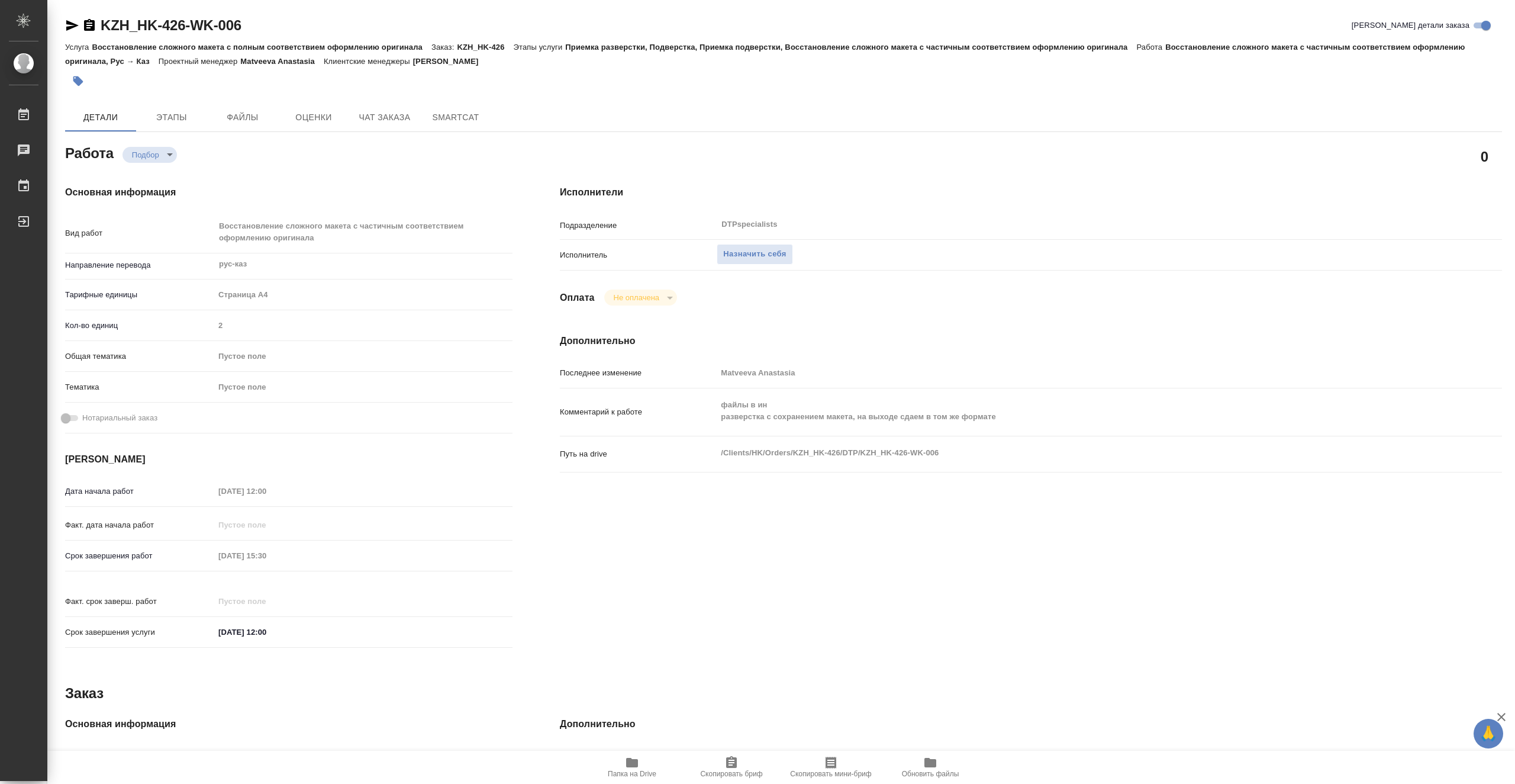
type textarea "x"
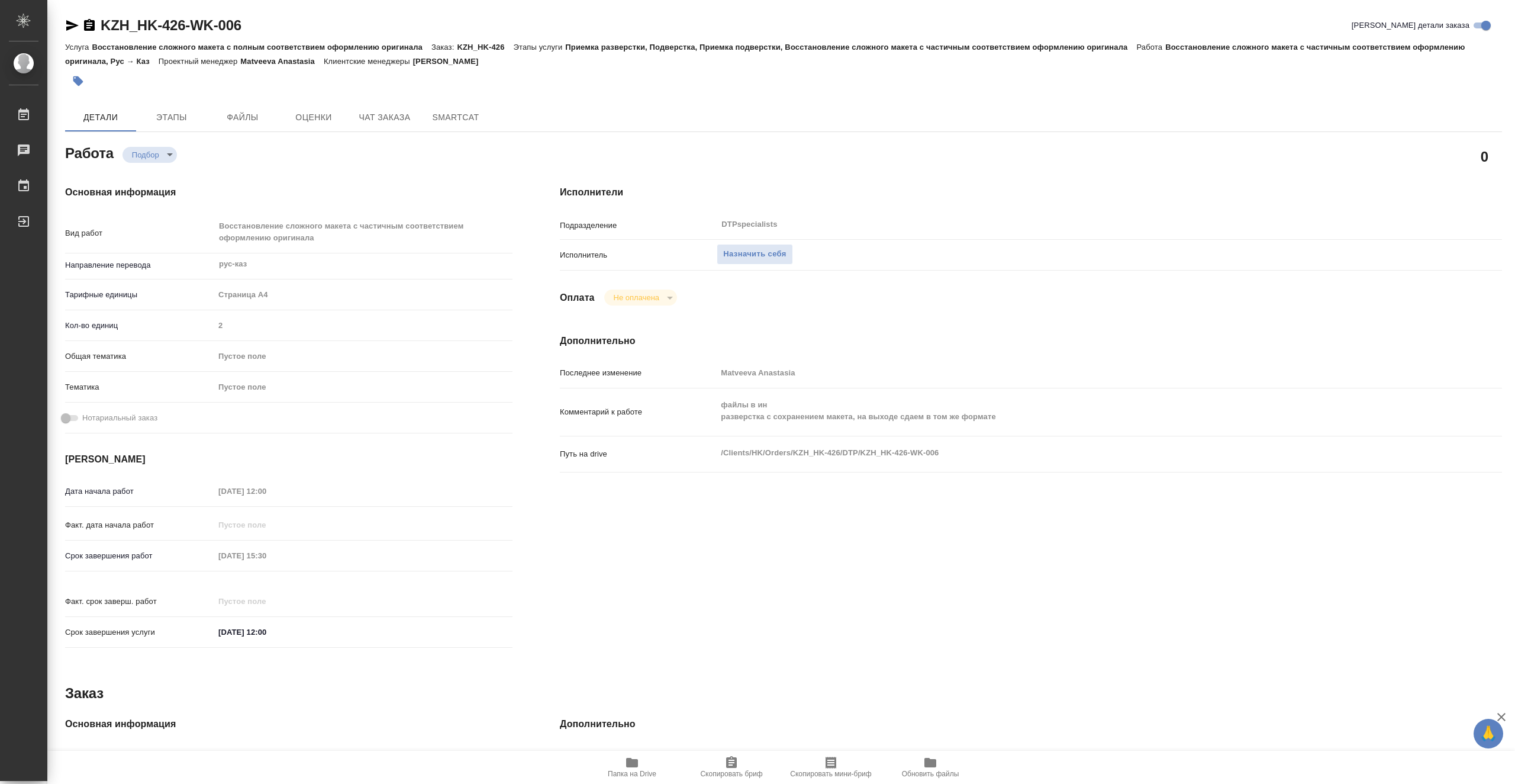
type textarea "x"
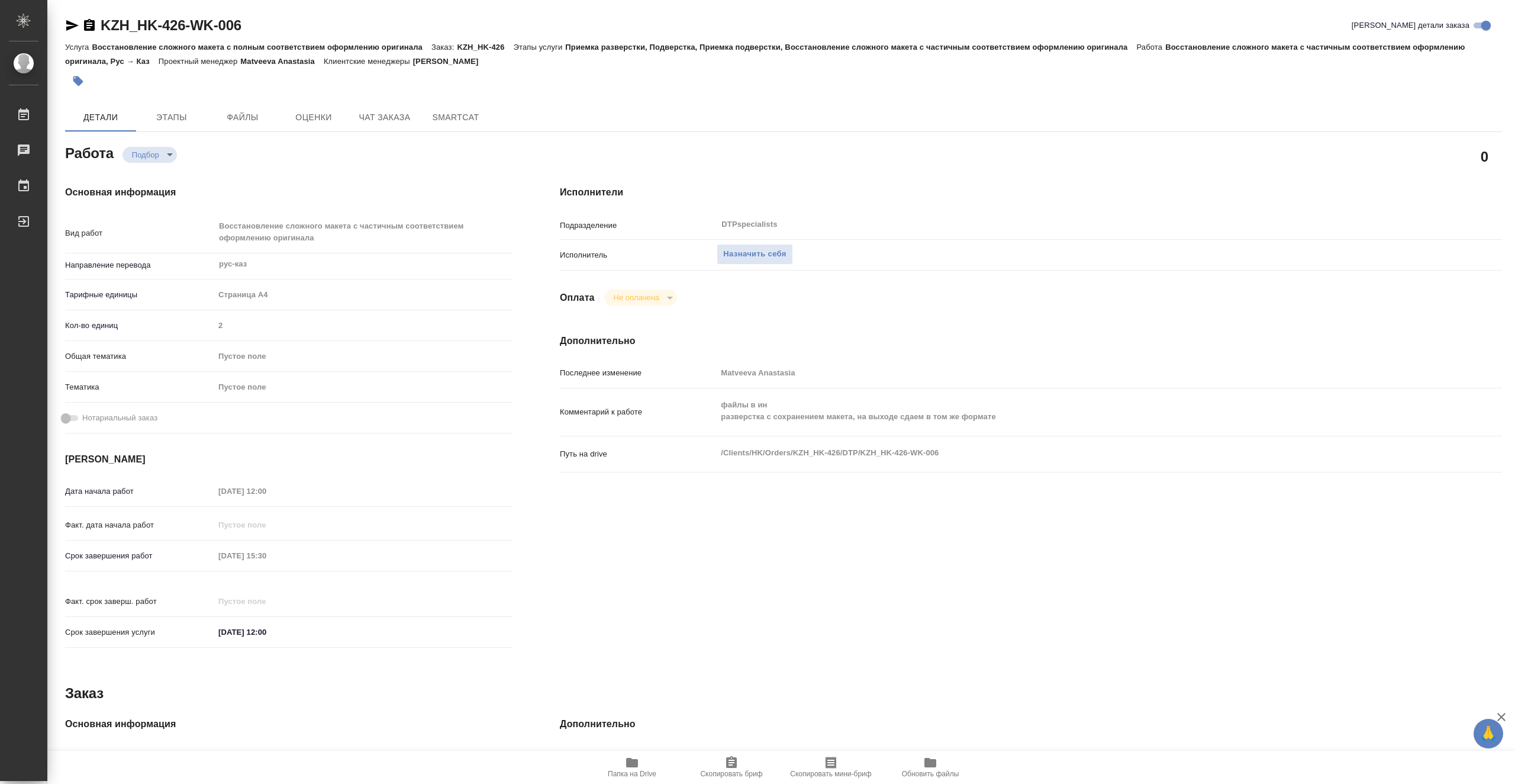
click at [631, 769] on span "Папка на Drive" at bounding box center [632, 773] width 48 height 8
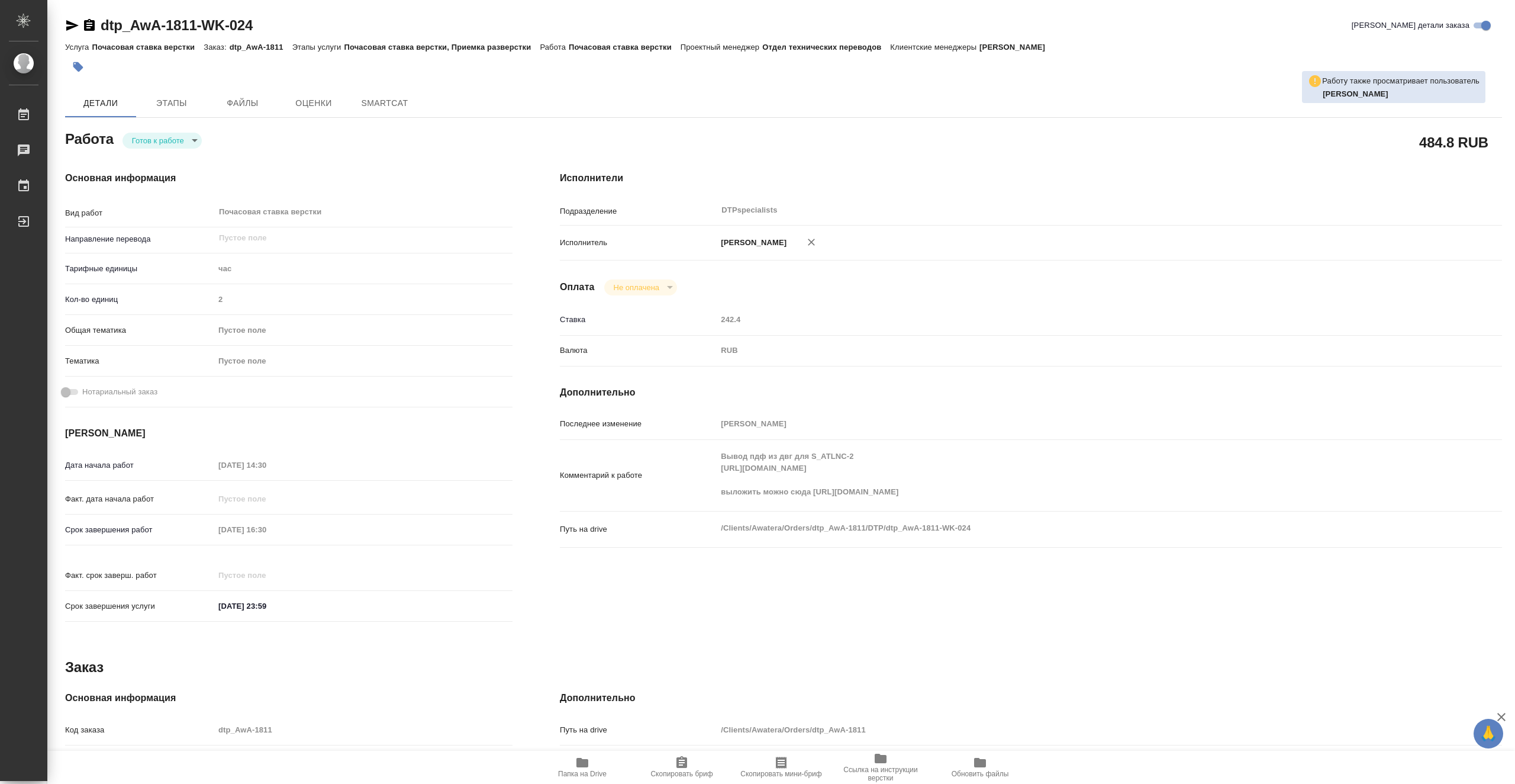
type textarea "x"
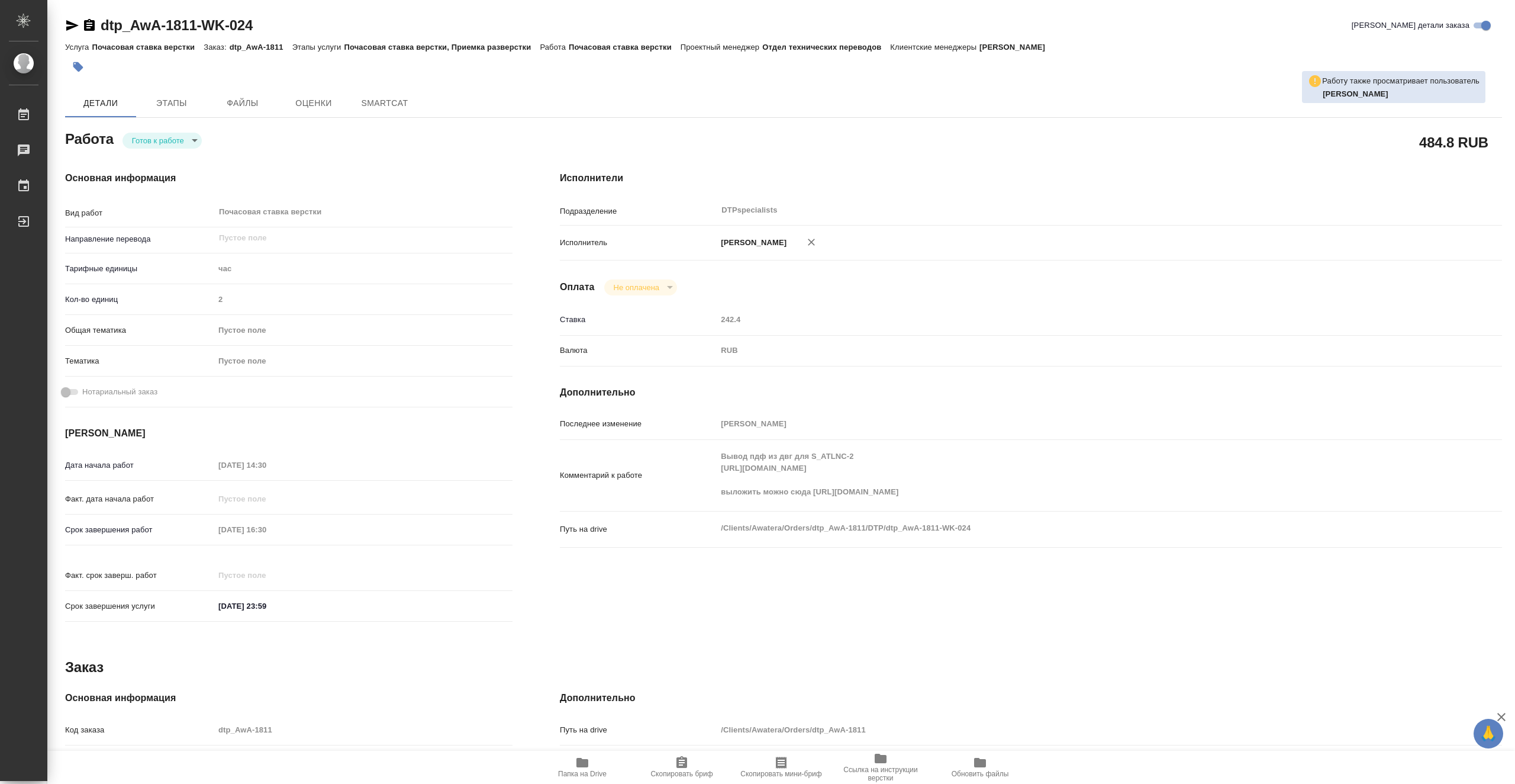
type textarea "x"
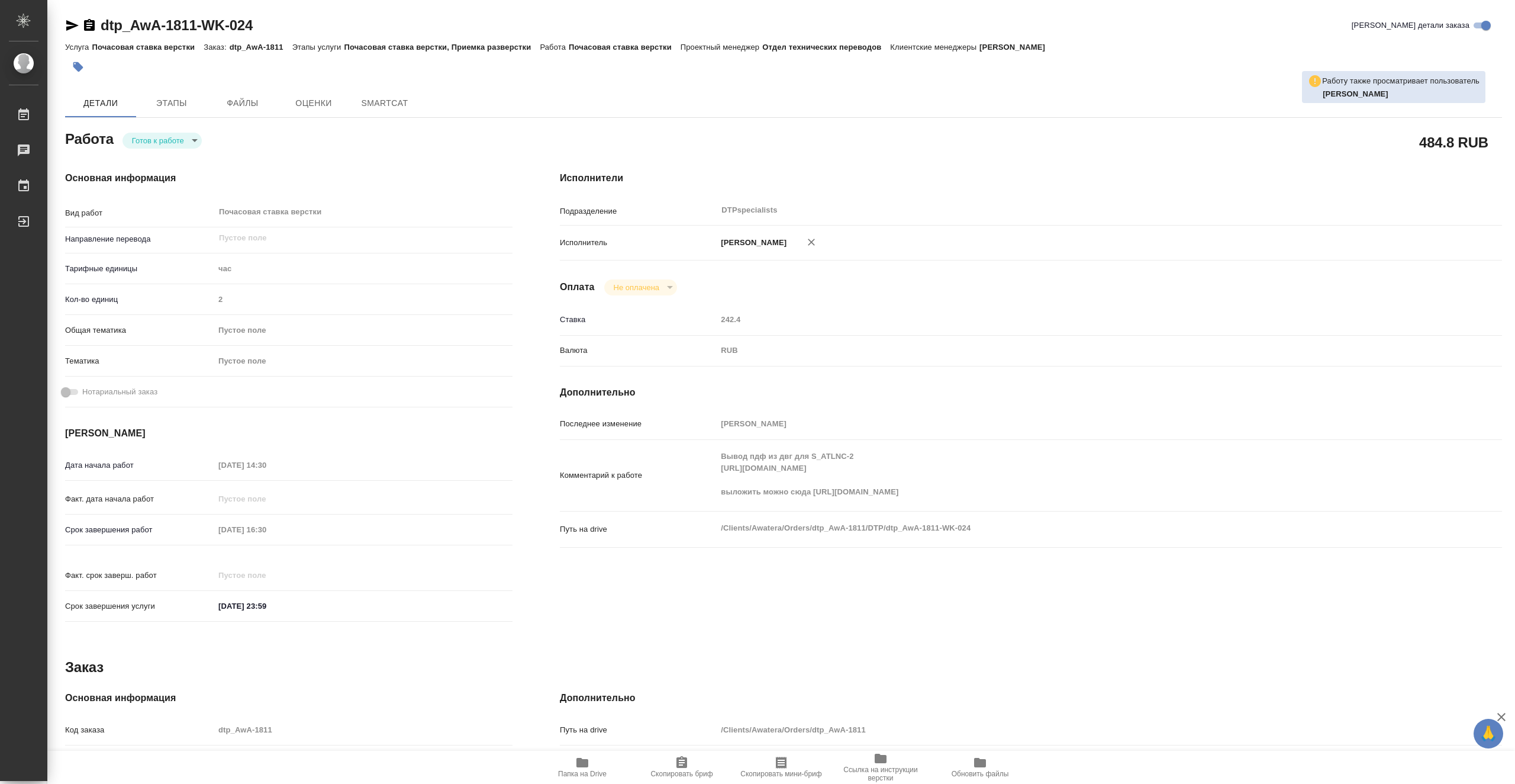
type textarea "x"
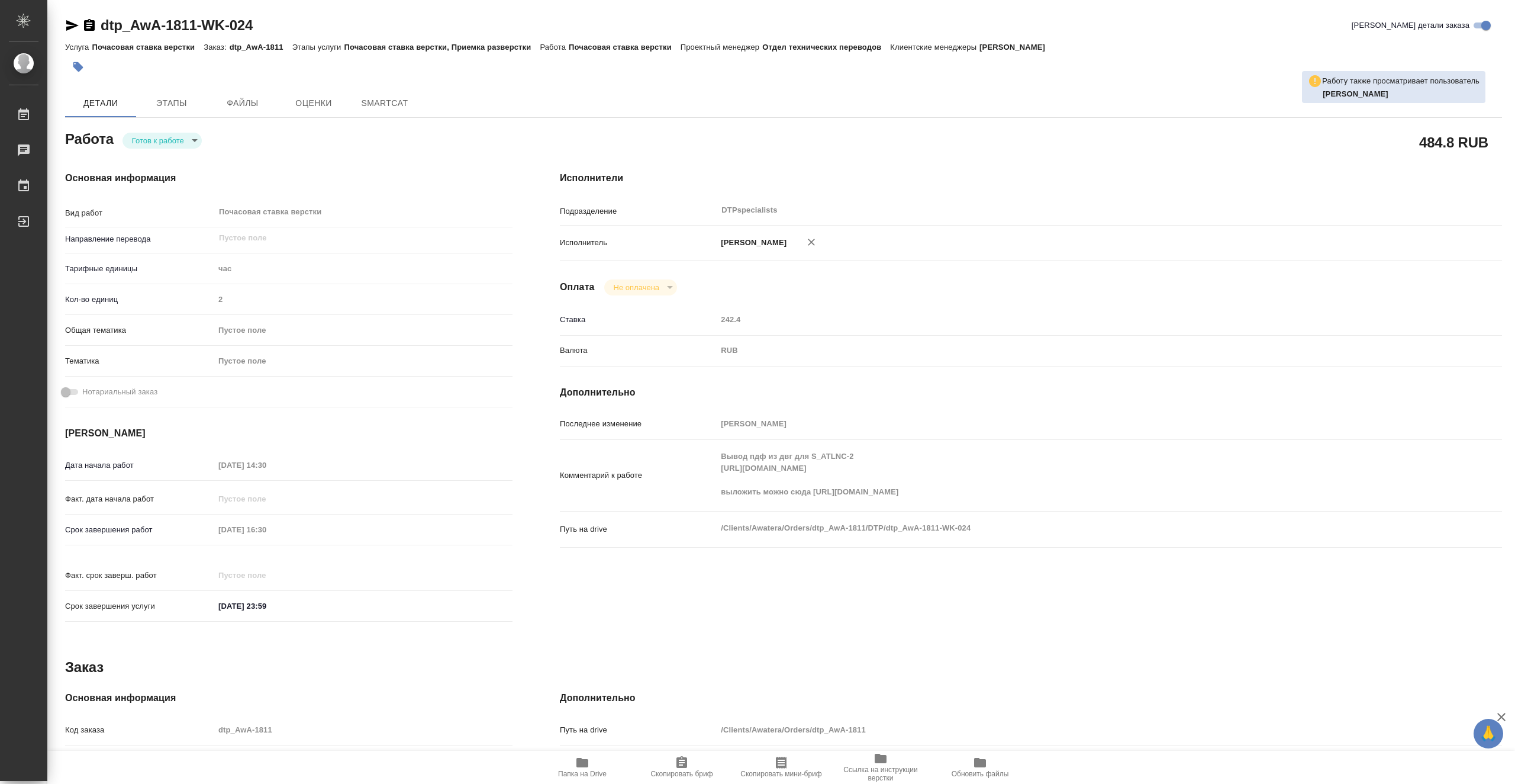
type textarea "x"
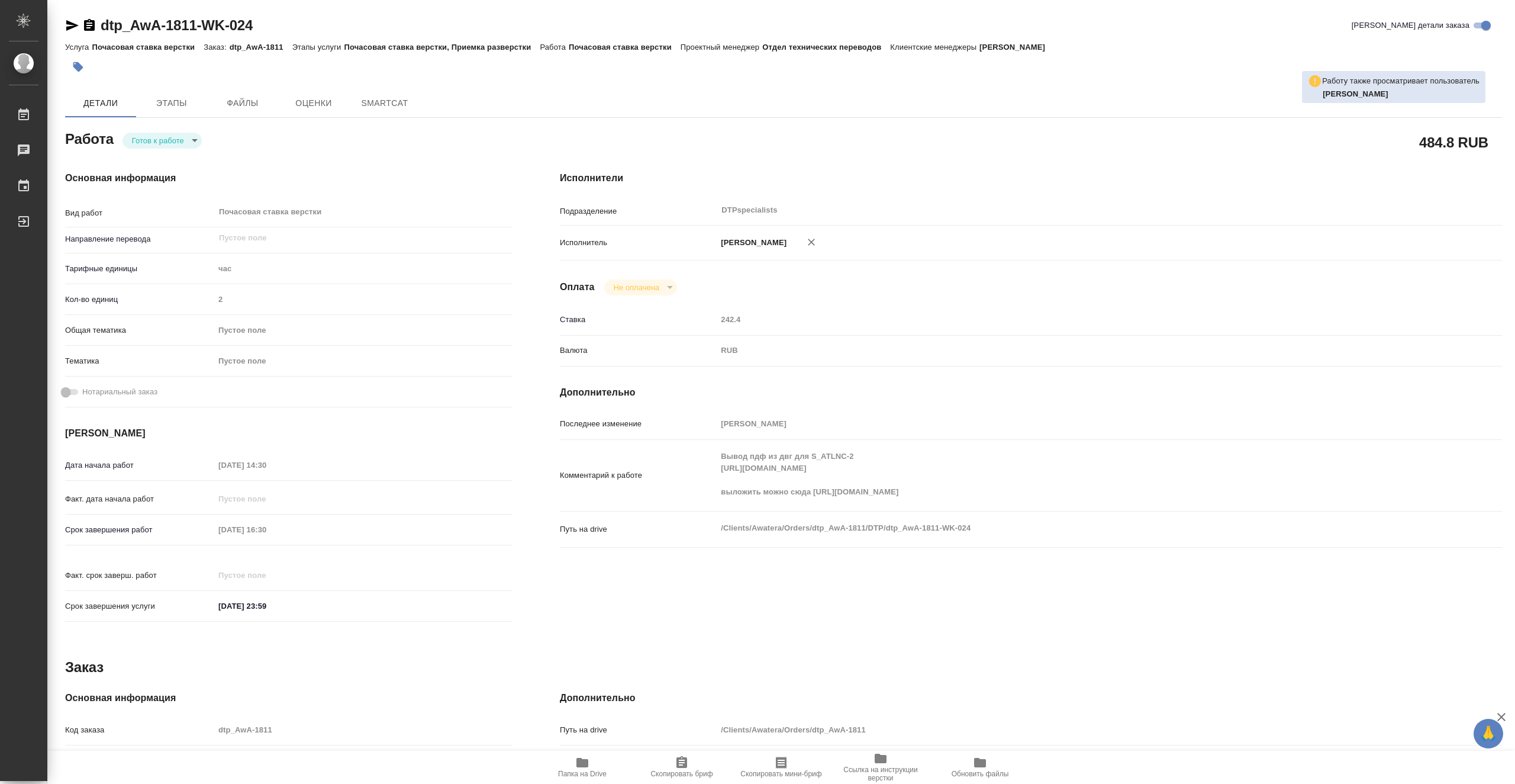
type textarea "x"
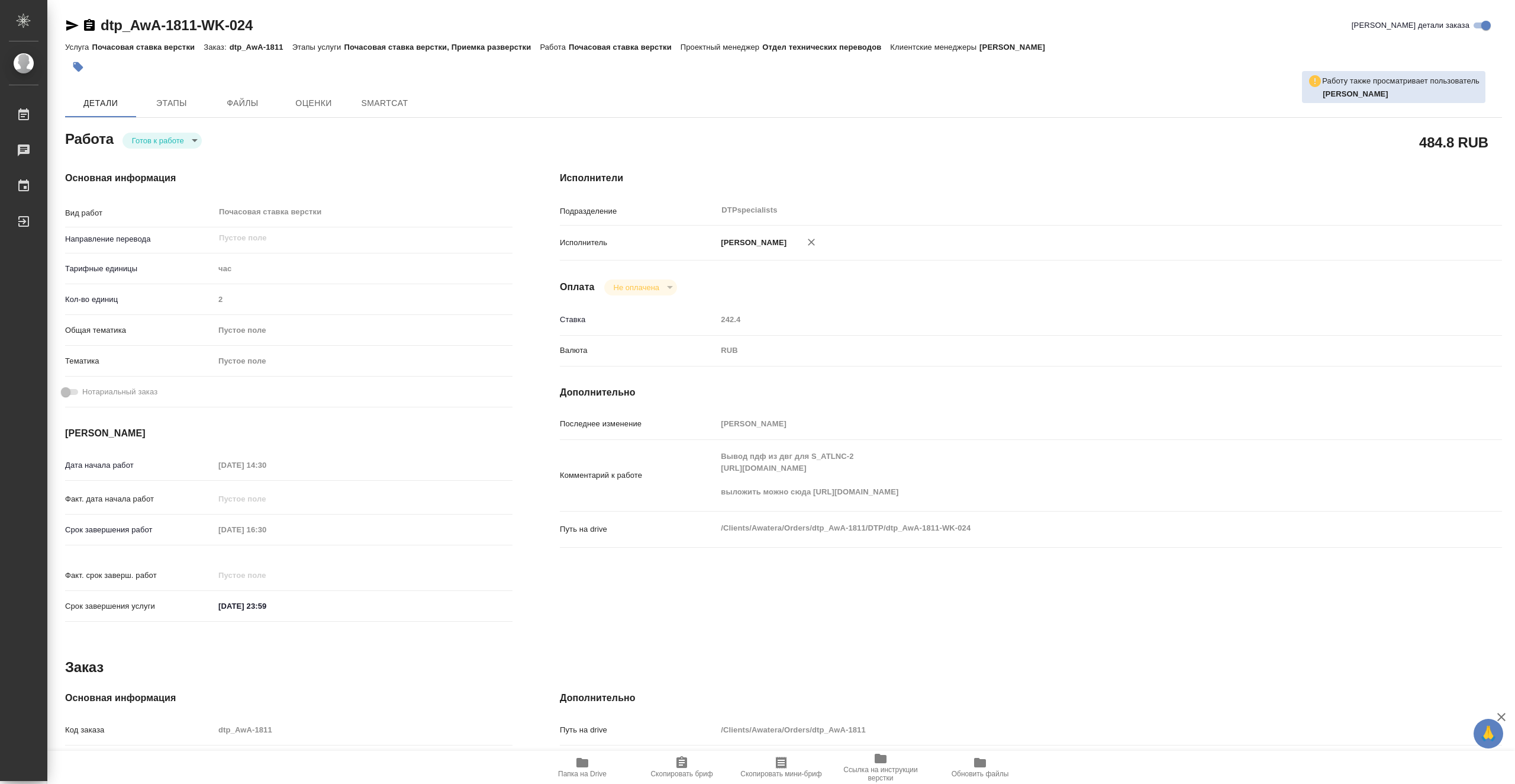
type textarea "x"
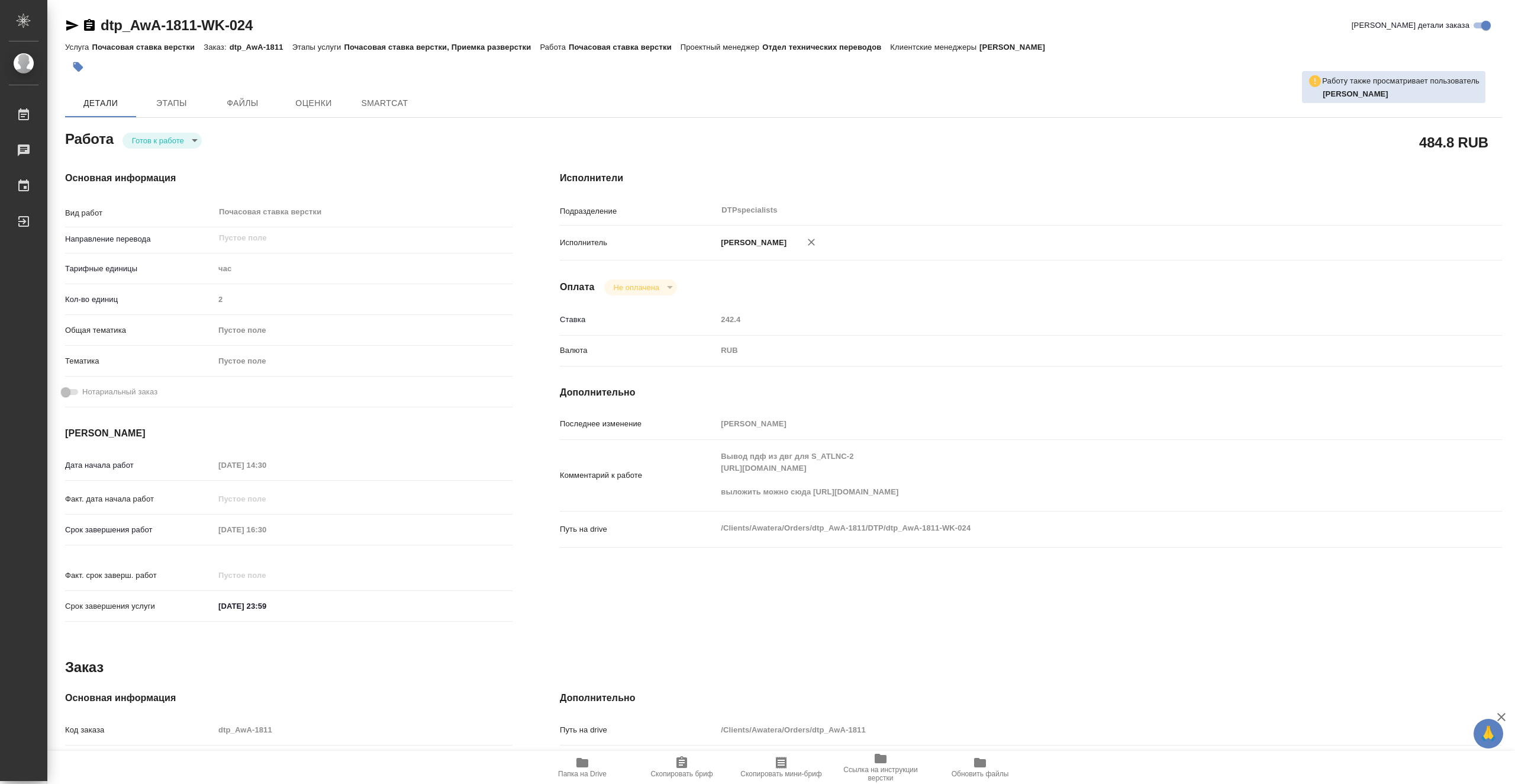
type textarea "x"
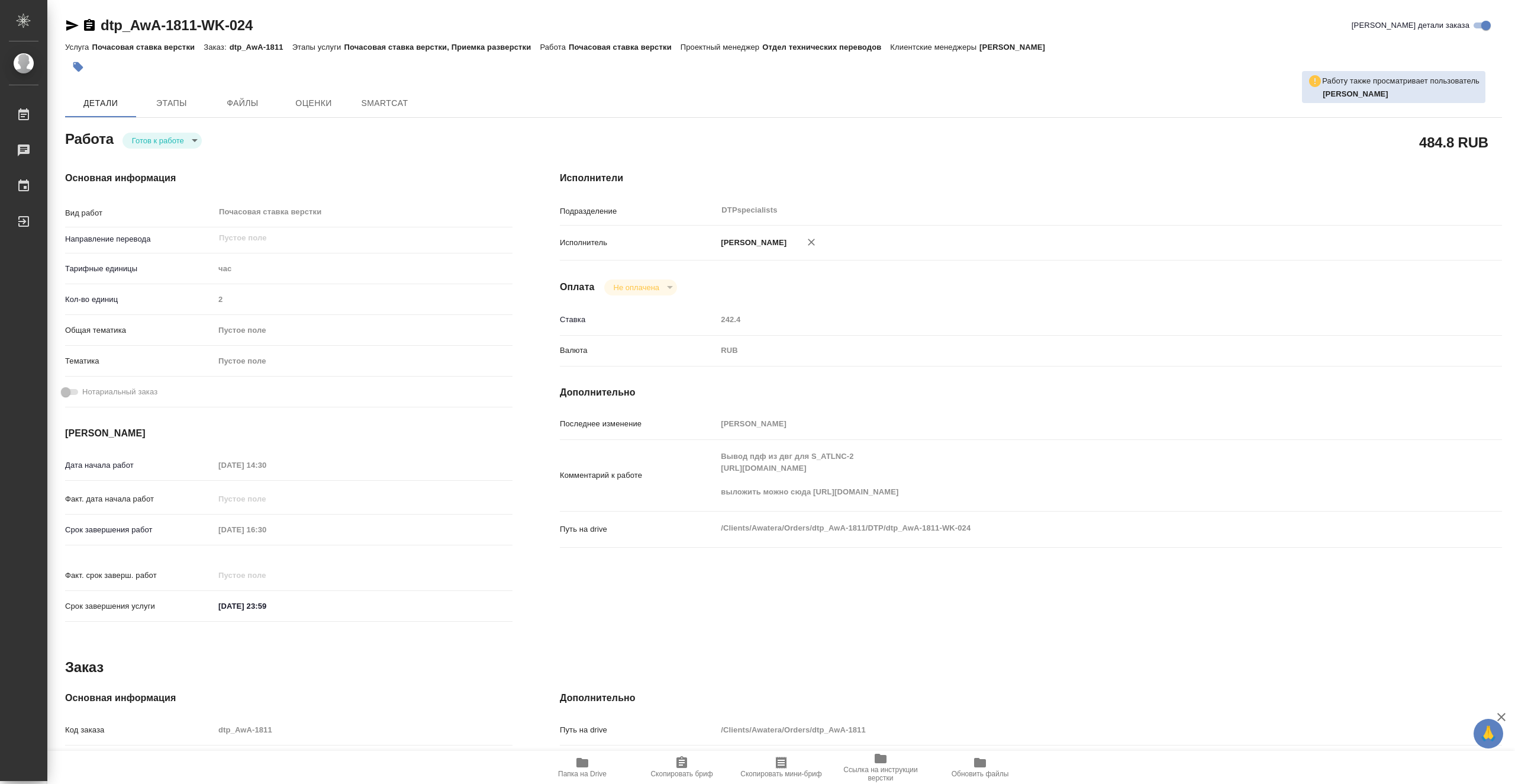
type textarea "x"
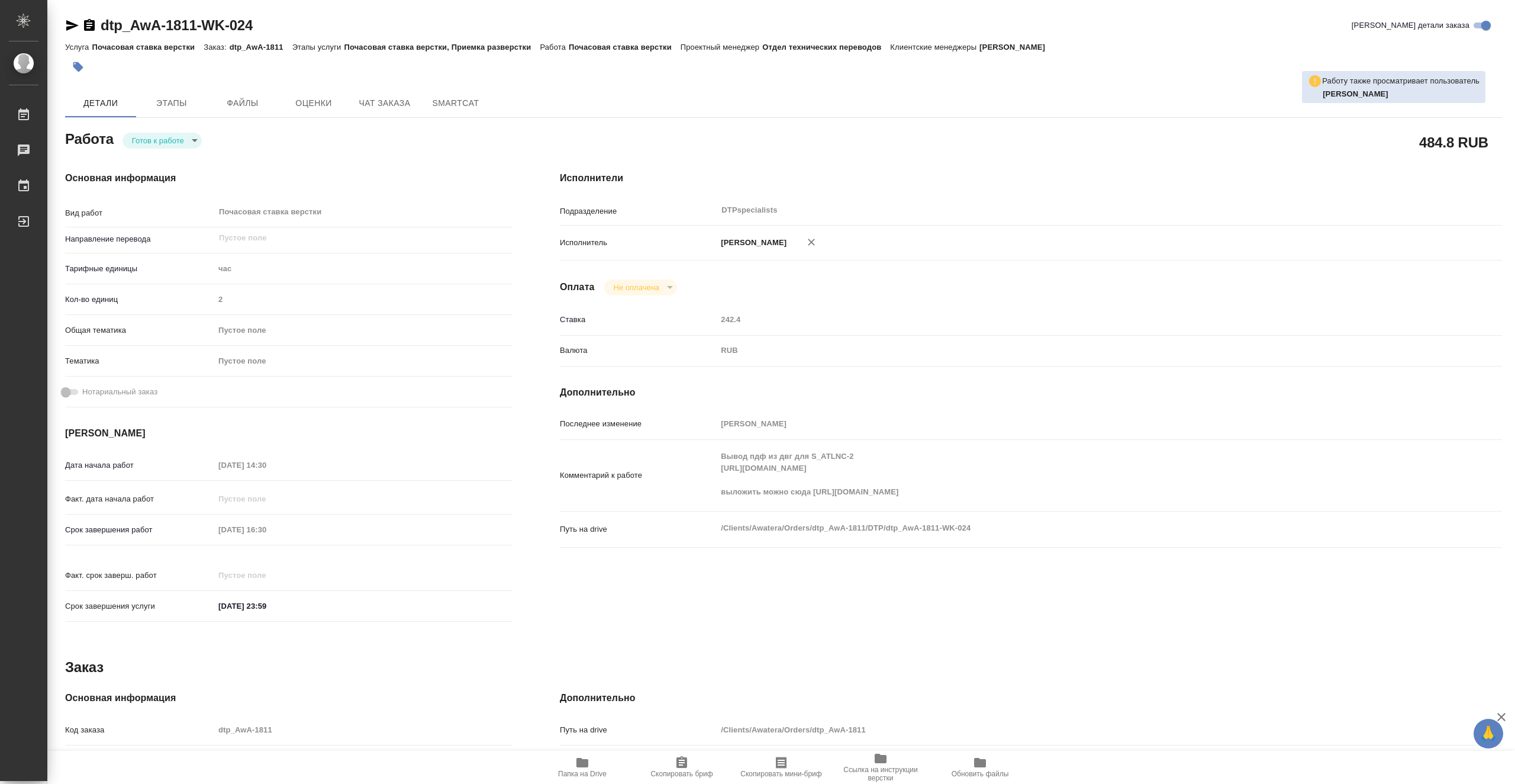
type textarea "x"
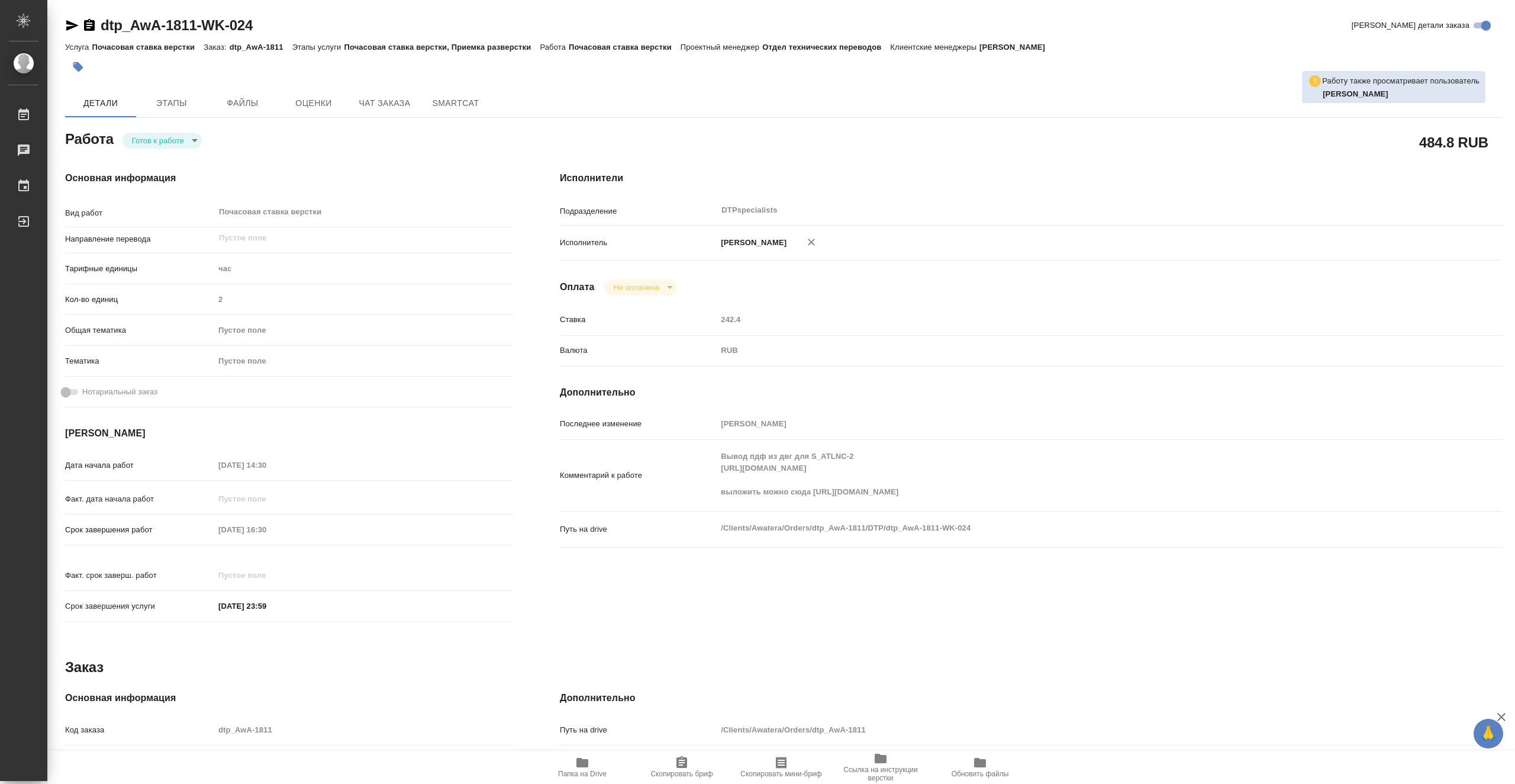
type textarea "x"
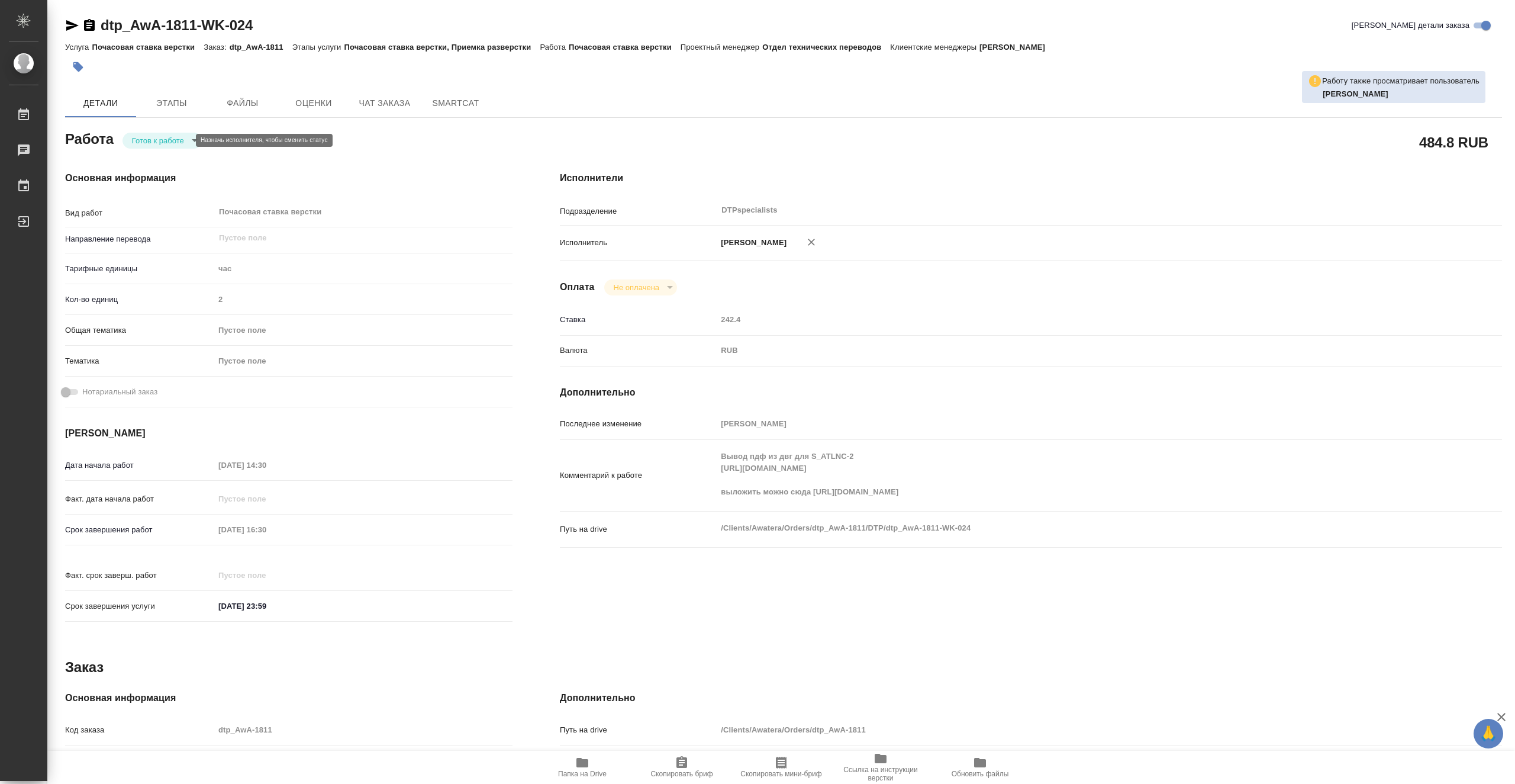
click at [177, 140] on body "🙏 .cls-1 fill:#fff; AWATERA Vasiutchenko Aleksandr Работы 0 Чаты График Выйти d…" at bounding box center [757, 392] width 1515 height 784
click at [177, 142] on li "В работе" at bounding box center [162, 140] width 79 height 20
type textarea "x"
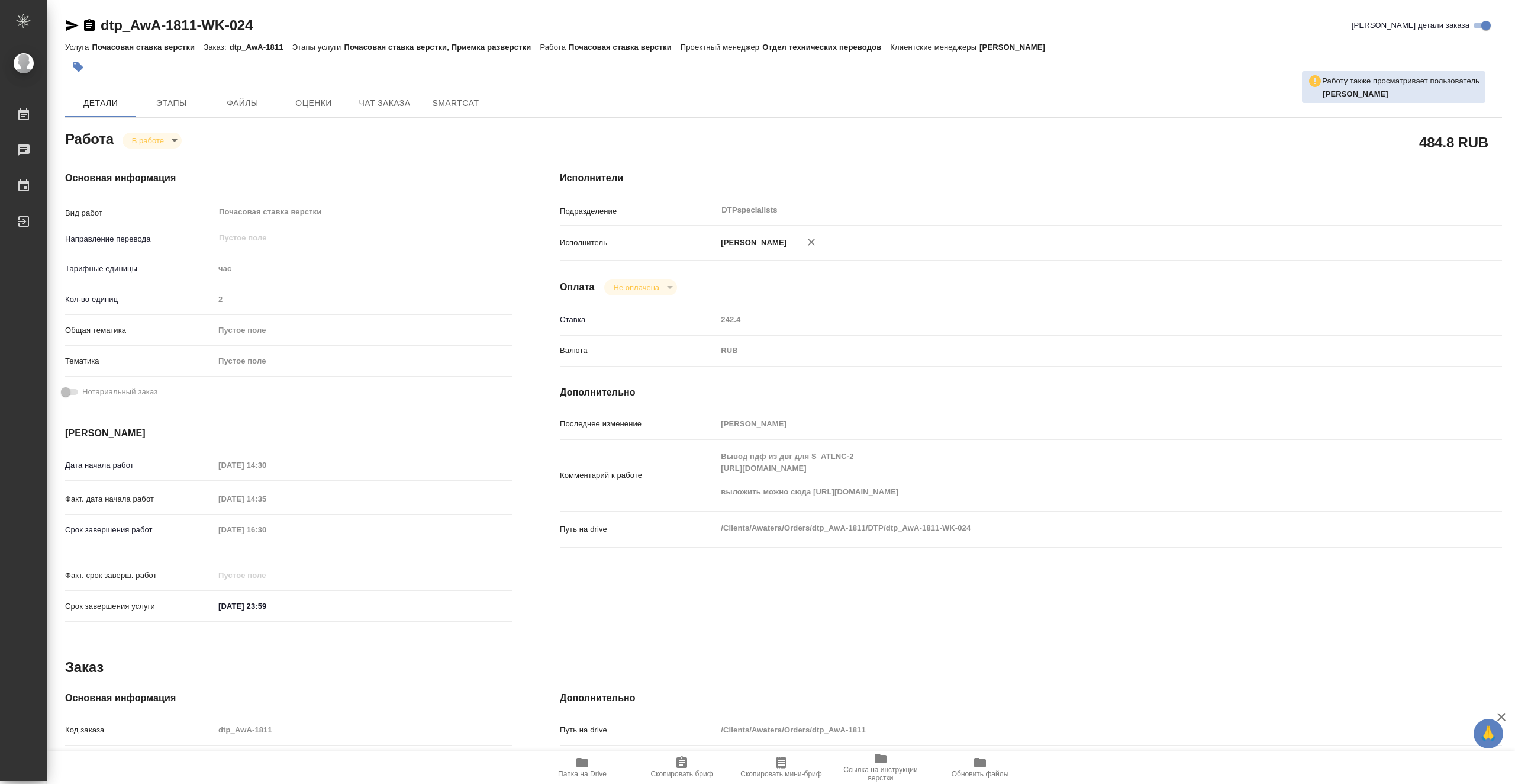
type textarea "x"
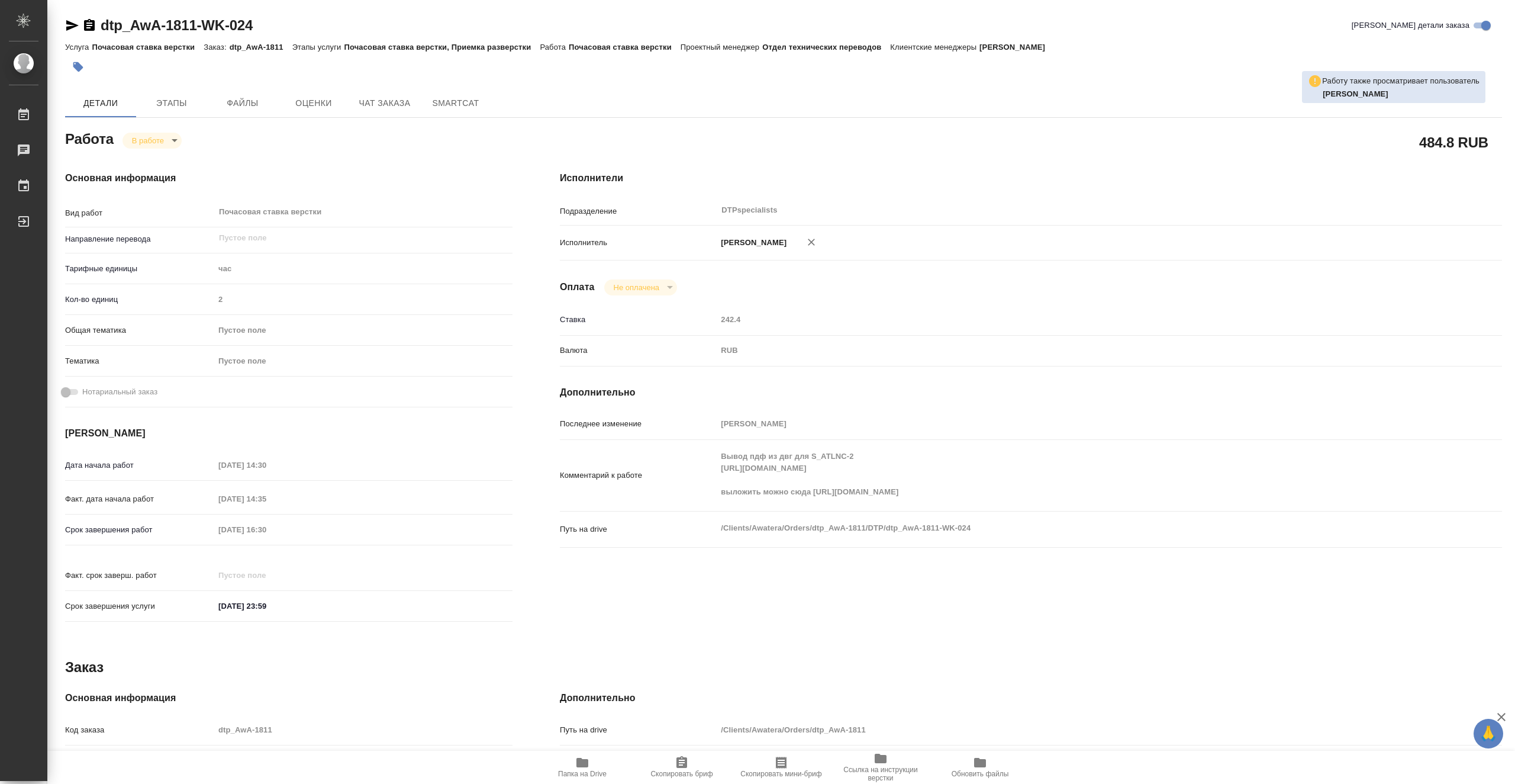
type textarea "x"
drag, startPoint x: 264, startPoint y: 25, endPoint x: 103, endPoint y: 20, distance: 161.1
click at [103, 20] on div "dtp_AwA-1811-WK-024 Кратко детали заказа" at bounding box center [784, 25] width 1437 height 19
copy link "dtp_AwA-1811-WK-024"
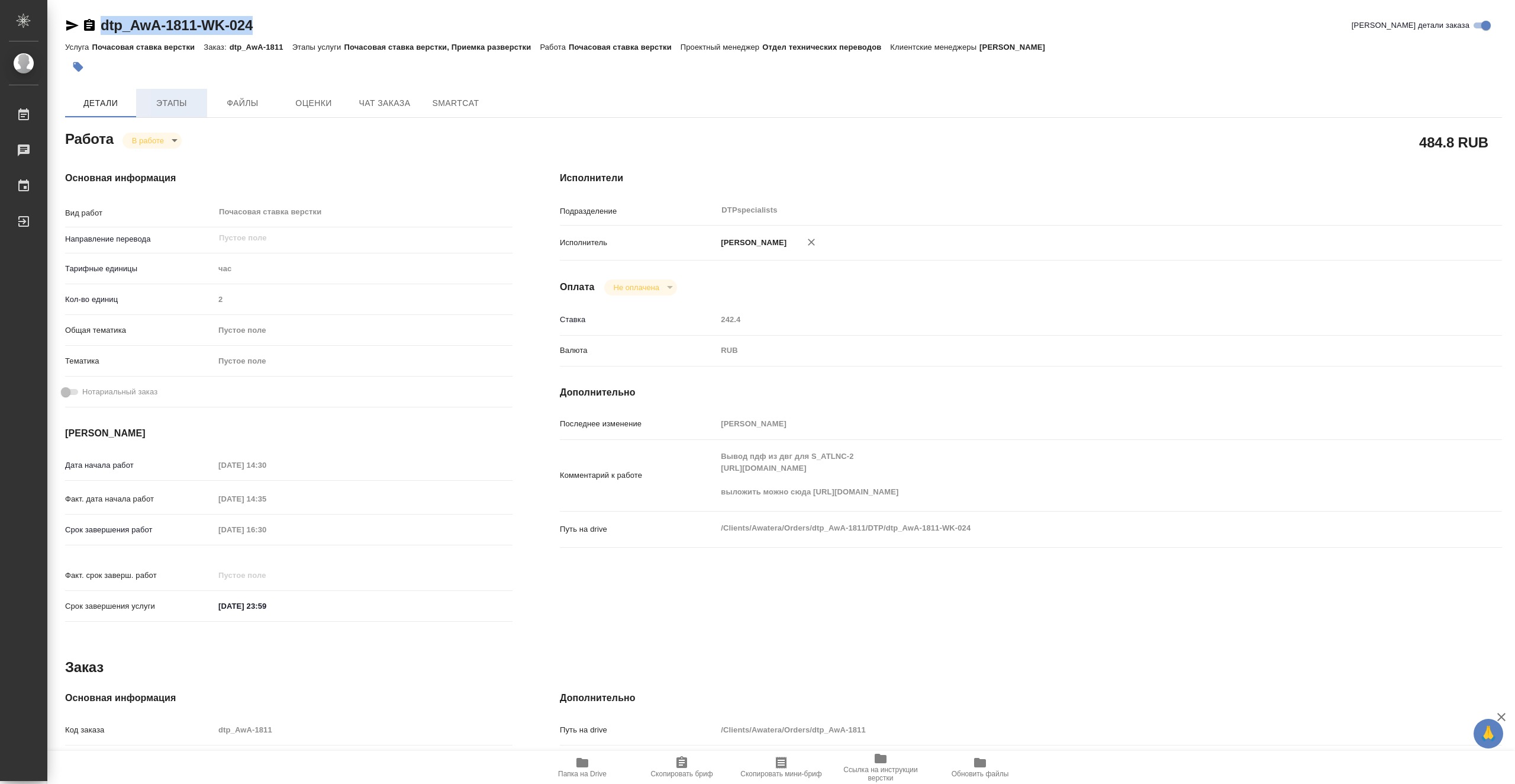
click at [186, 104] on span "Этапы" at bounding box center [171, 103] width 56 height 15
